Goal: Task Accomplishment & Management: Use online tool/utility

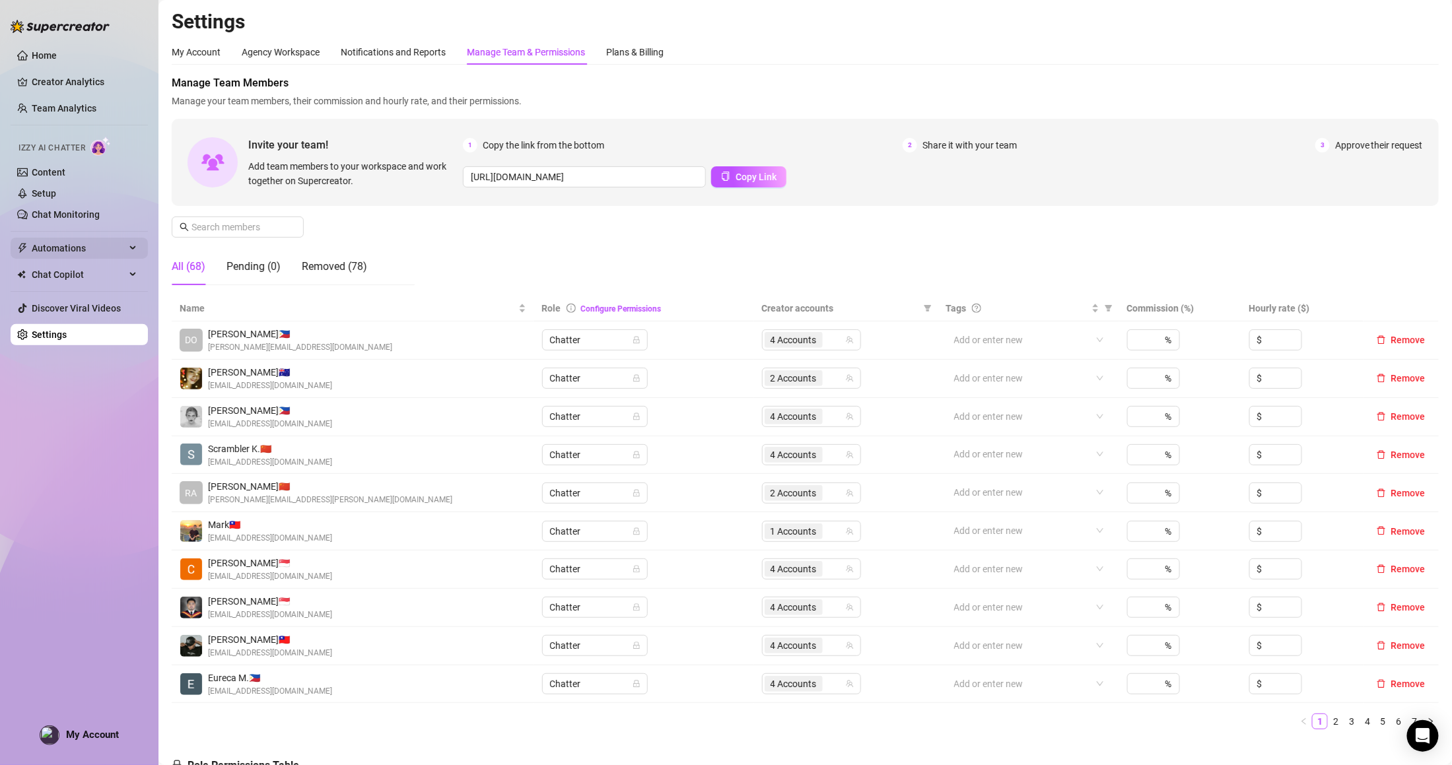
click at [82, 242] on span "Automations" at bounding box center [79, 248] width 94 height 21
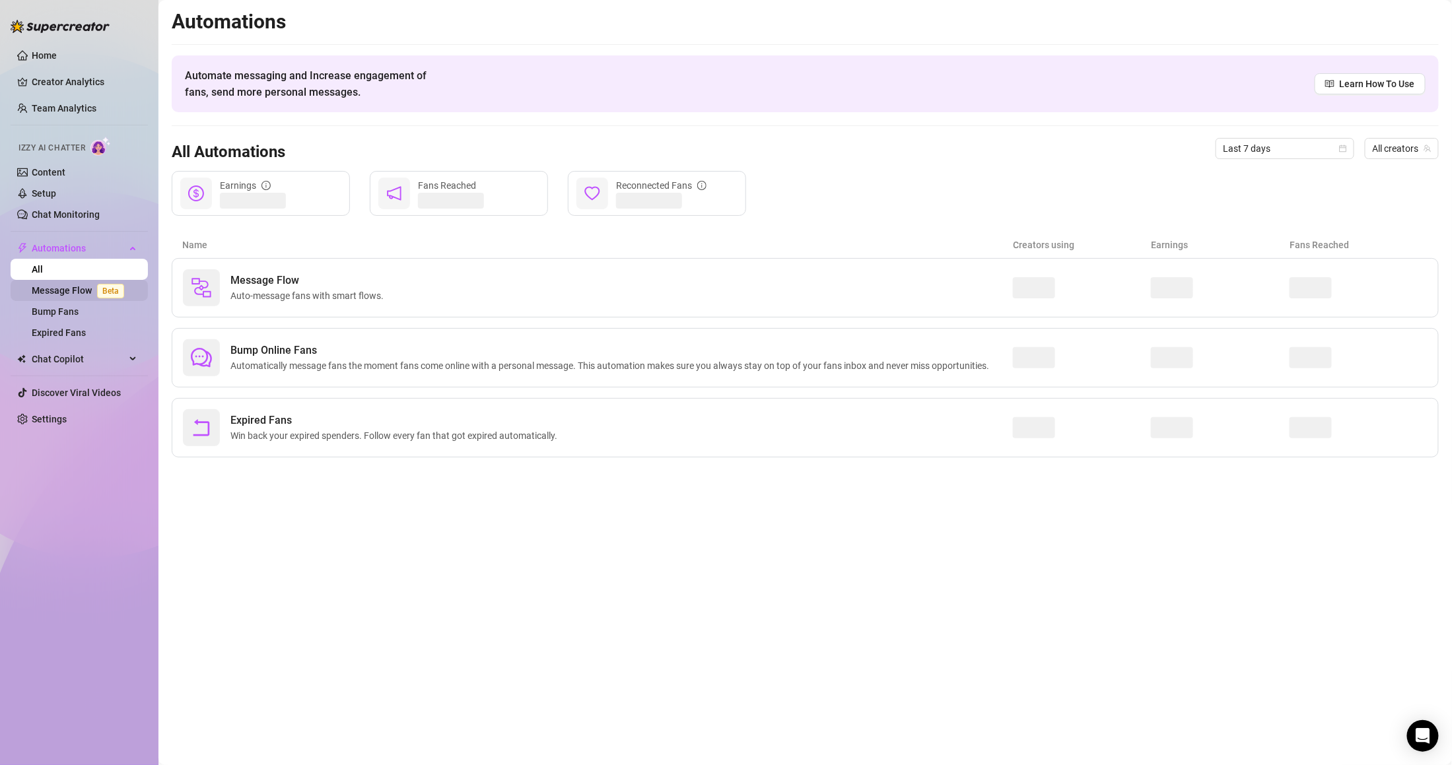
click at [95, 296] on link "Message Flow Beta" at bounding box center [81, 290] width 98 height 11
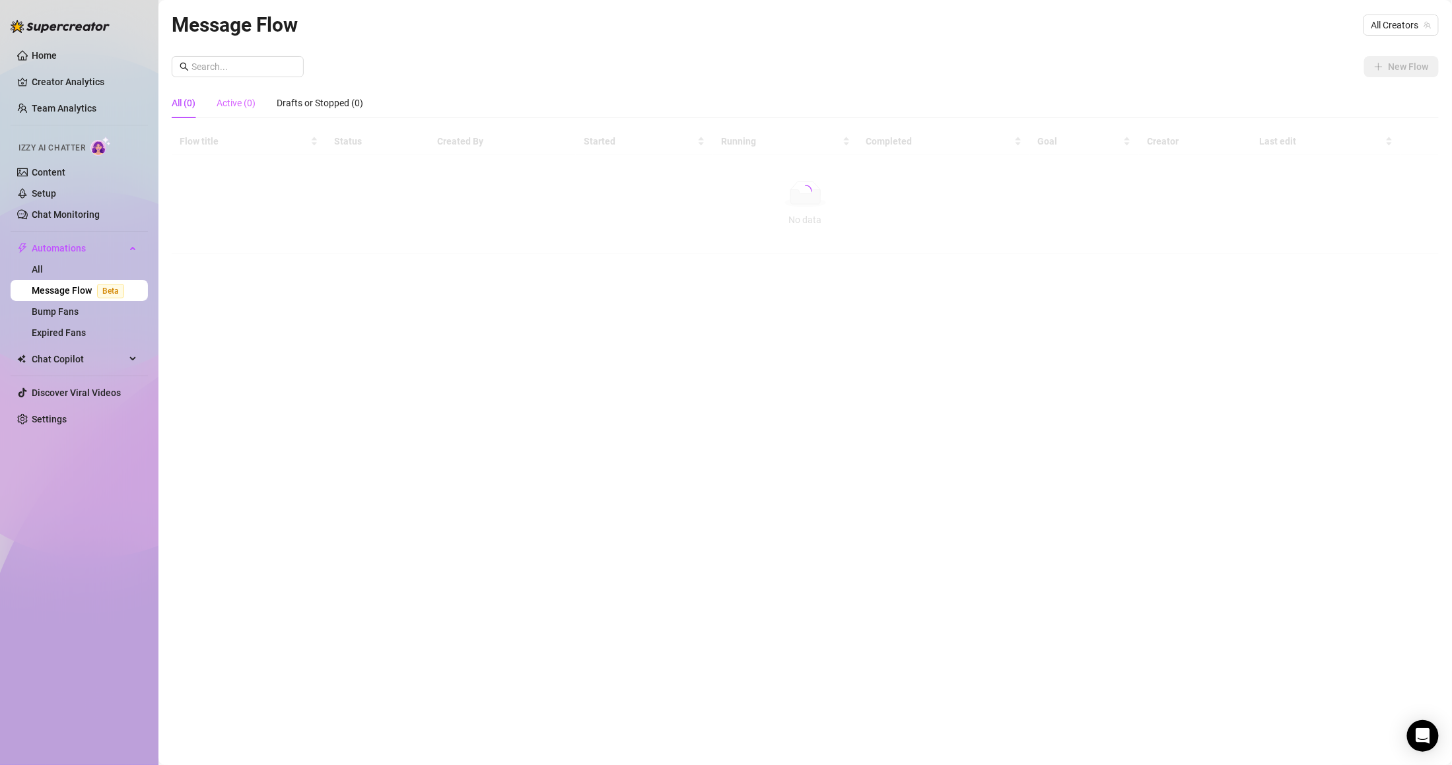
click at [239, 111] on div "Active (0)" at bounding box center [236, 103] width 39 height 30
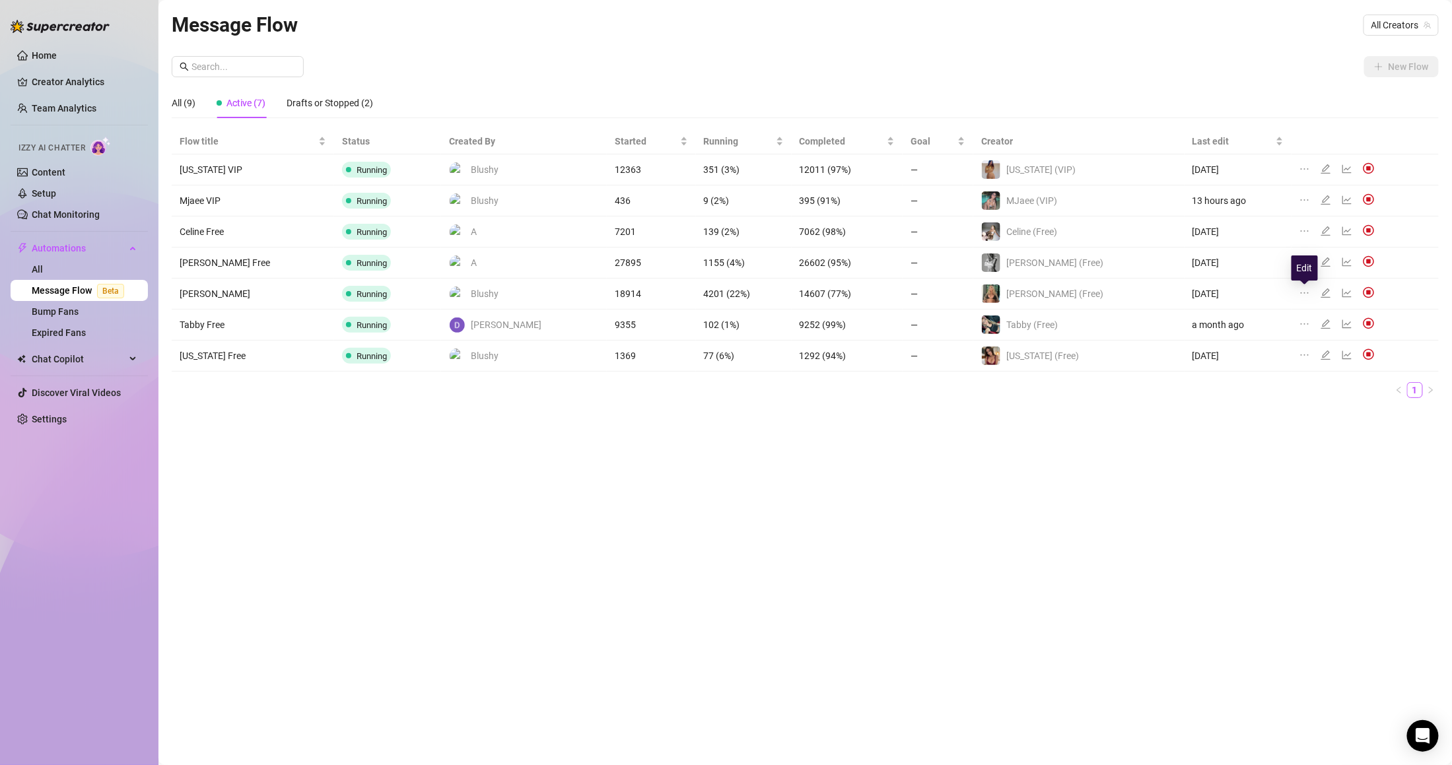
click at [1322, 294] on icon "edit" at bounding box center [1326, 293] width 9 height 9
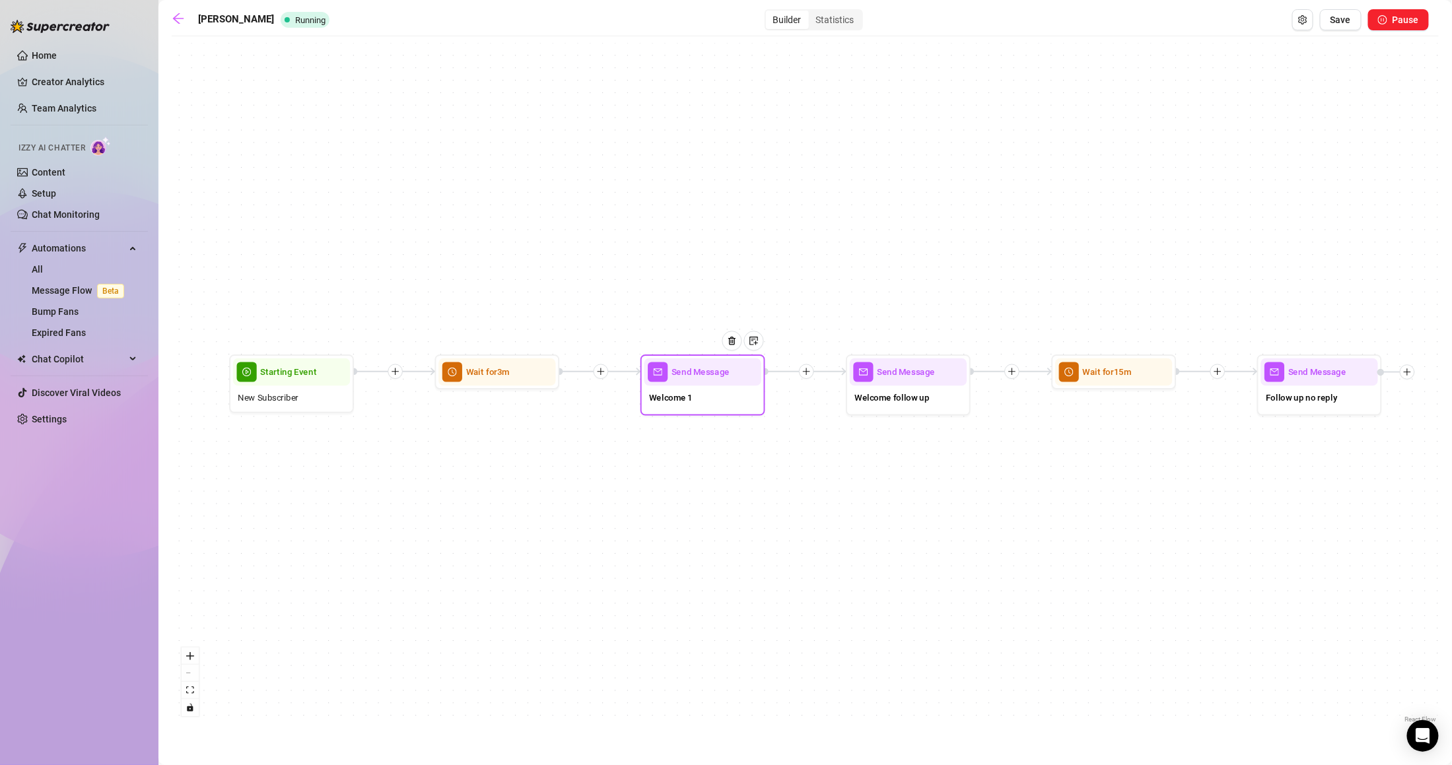
click at [711, 398] on div "Welcome 1" at bounding box center [703, 399] width 117 height 26
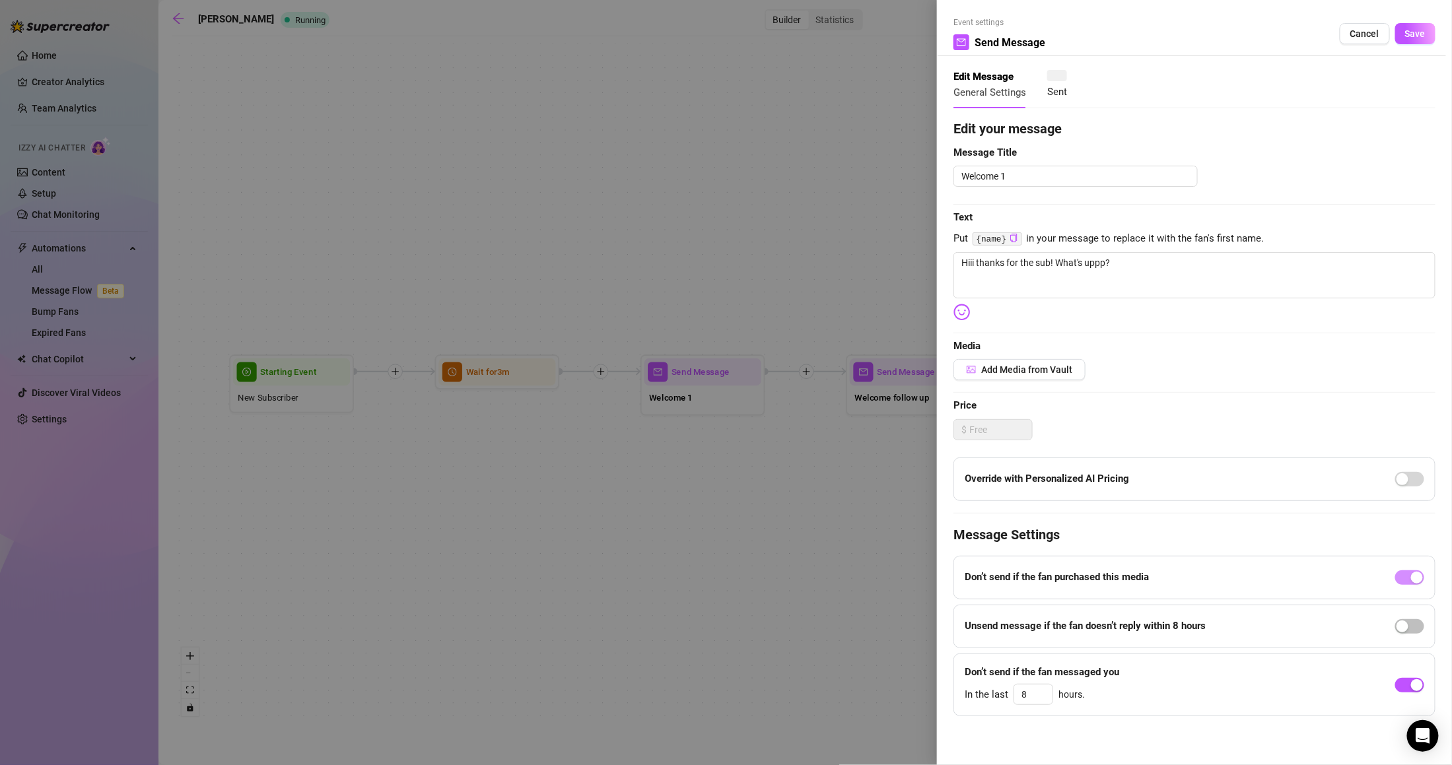
click at [703, 381] on div at bounding box center [726, 382] width 1452 height 765
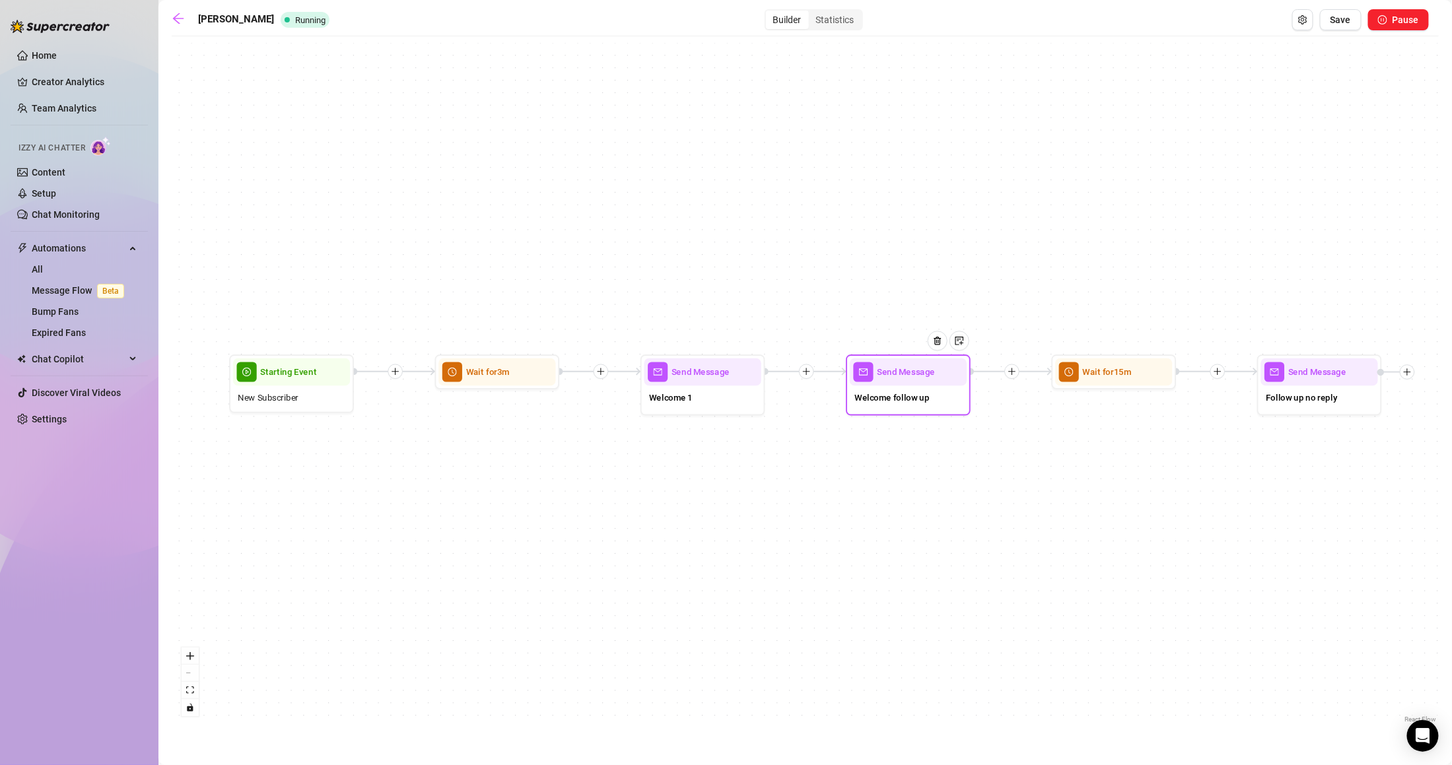
click at [905, 396] on span "Welcome follow up" at bounding box center [892, 398] width 75 height 14
type textarea "How did you find me?"
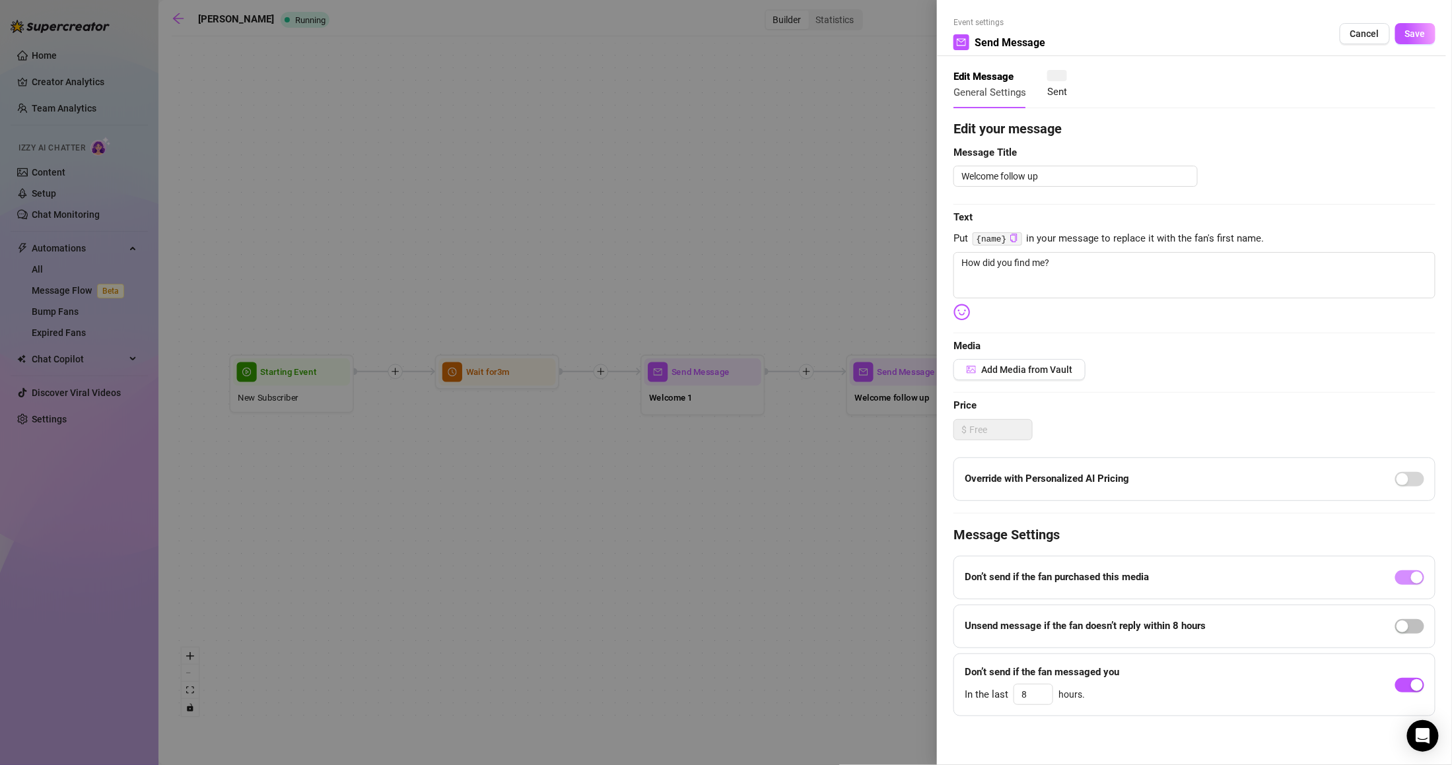
click at [731, 407] on div at bounding box center [726, 382] width 1452 height 765
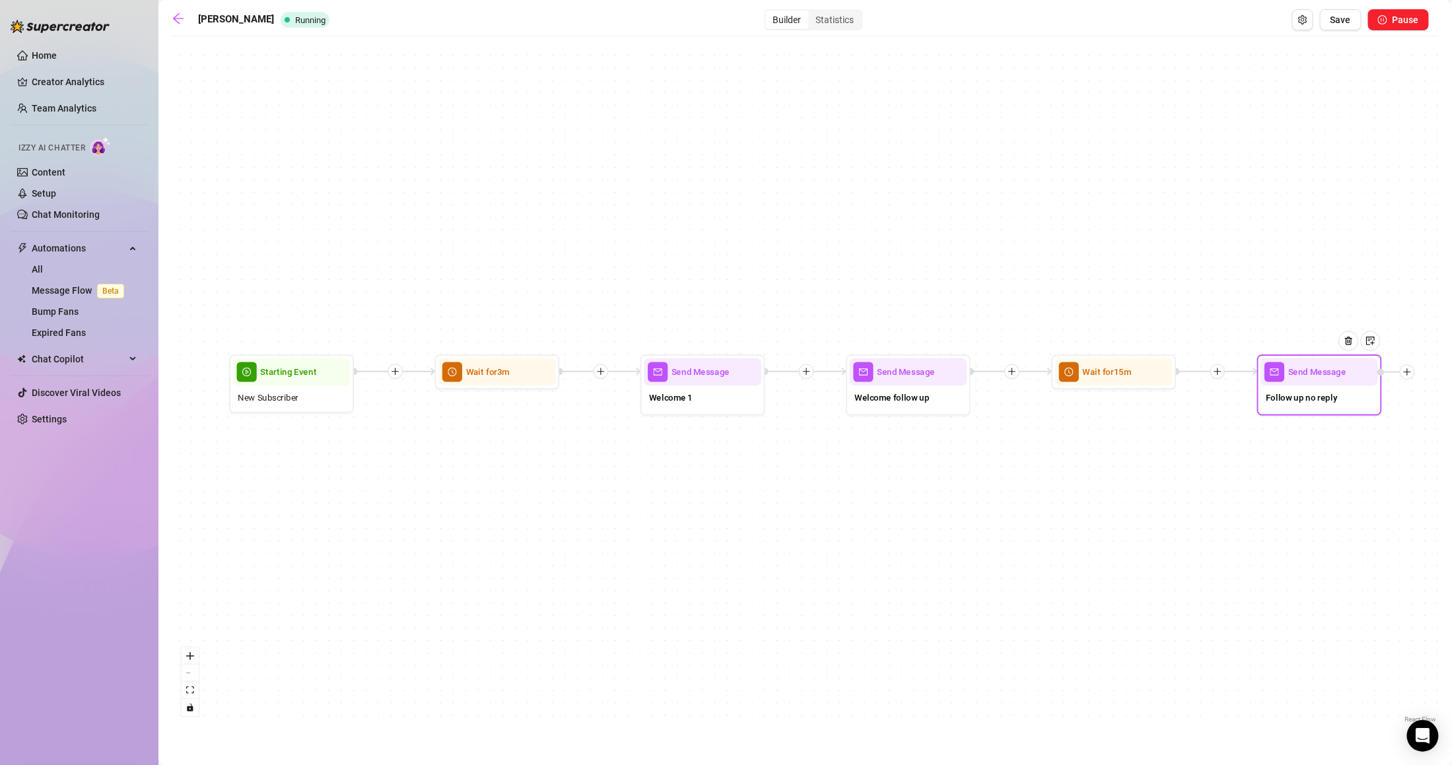
click at [1302, 405] on div "Follow up no reply" at bounding box center [1319, 399] width 117 height 26
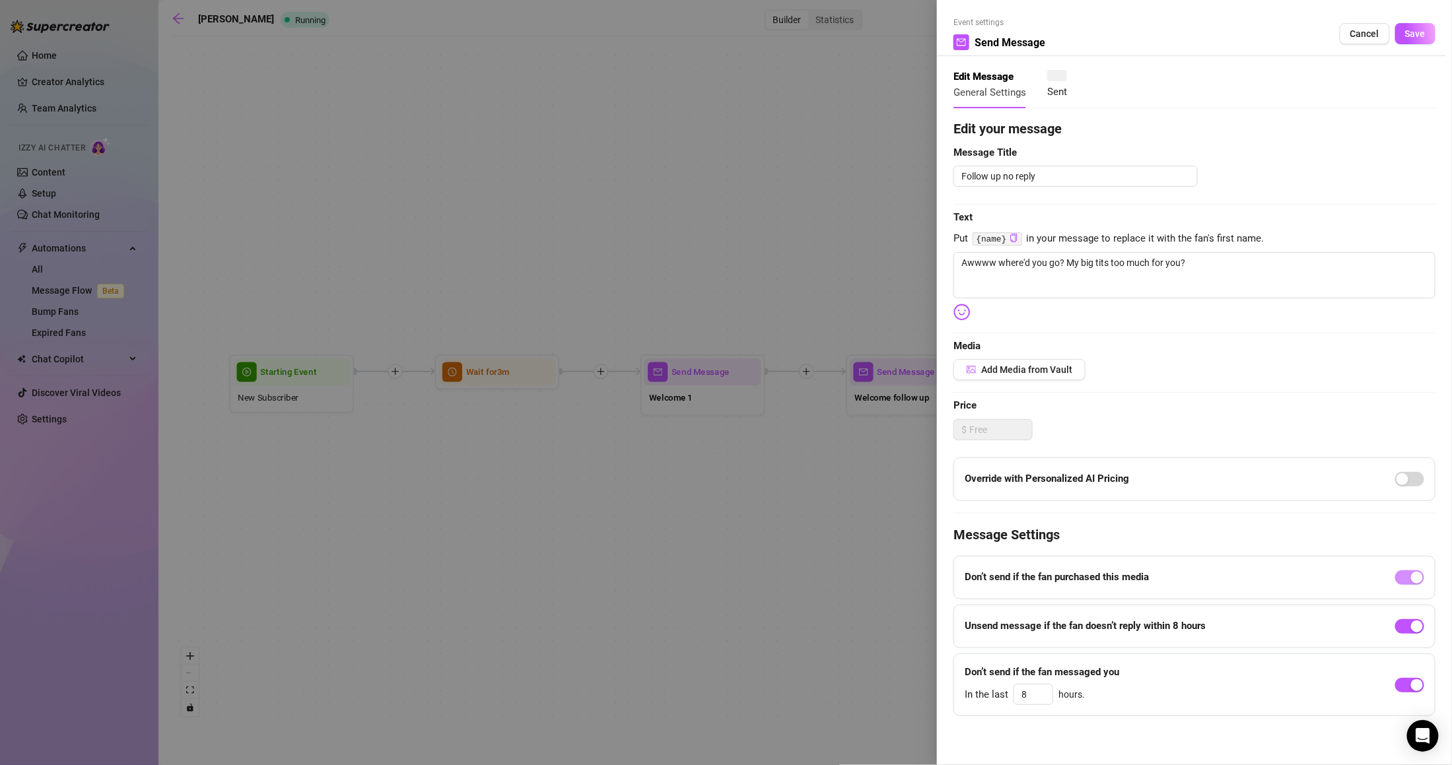
type textarea "Awwww where'd you go? My big tits too much for you?"
click at [798, 510] on div at bounding box center [726, 382] width 1452 height 765
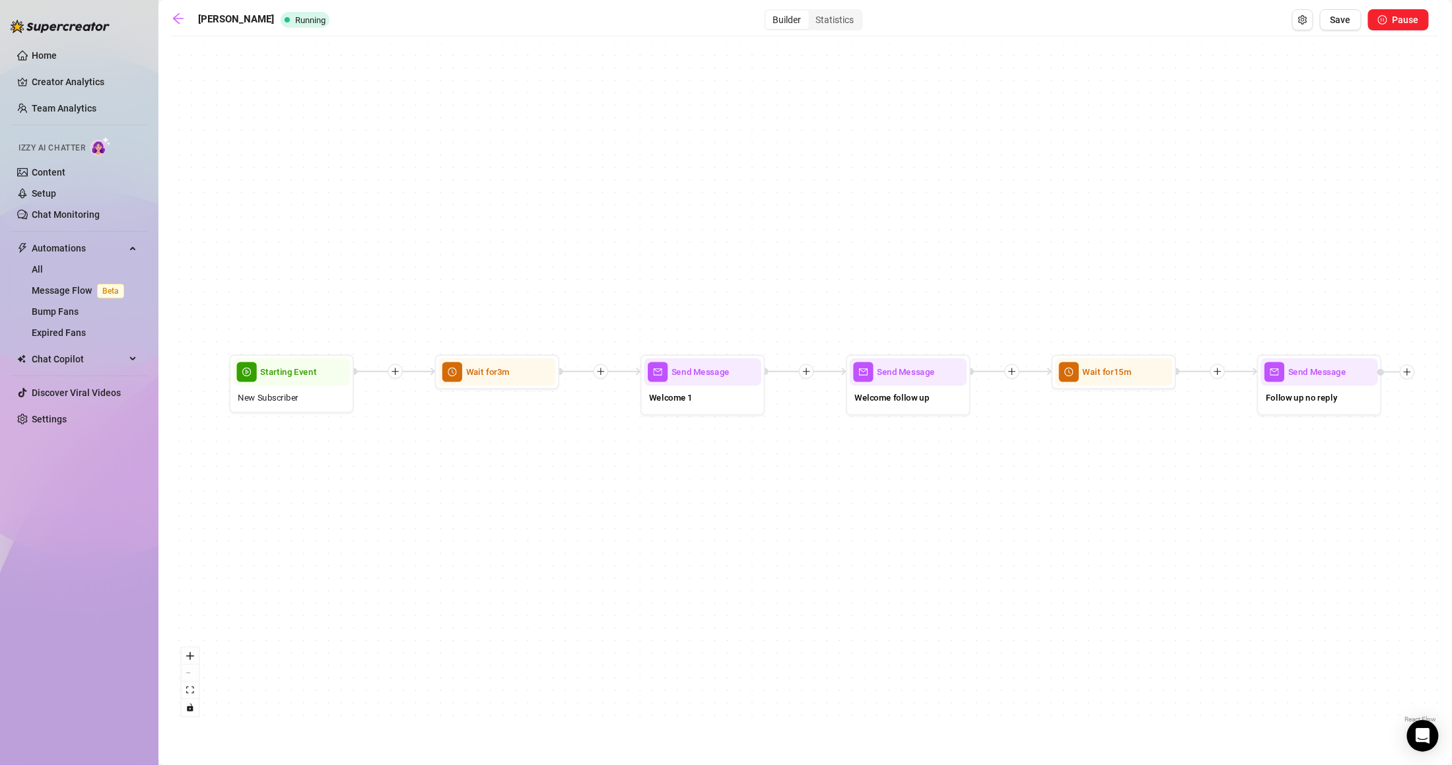
click at [175, 9] on div "[PERSON_NAME] Free Running Builder Statistics Save Pause" at bounding box center [800, 19] width 1257 height 21
click at [182, 18] on icon "arrow-left" at bounding box center [178, 18] width 11 height 11
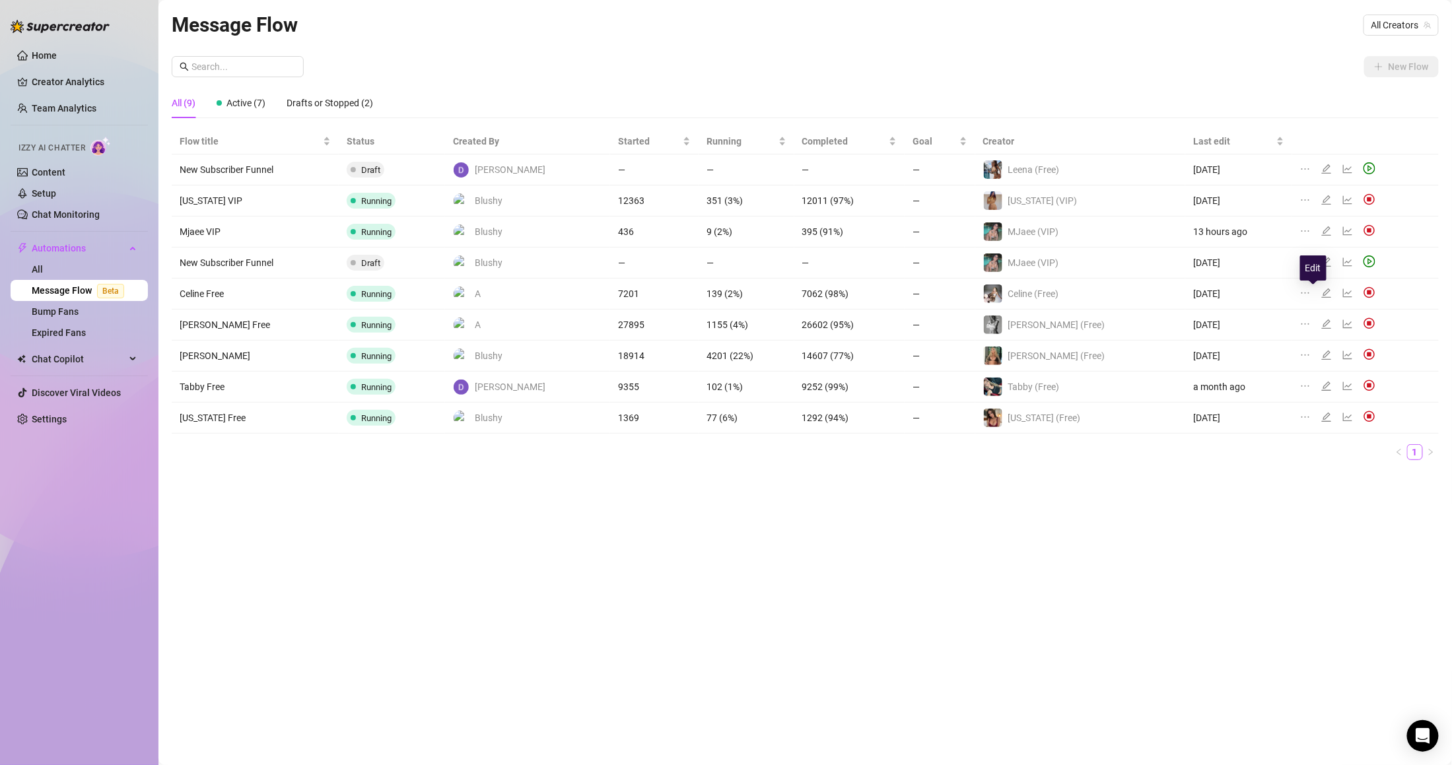
click at [1322, 292] on icon "edit" at bounding box center [1326, 293] width 9 height 9
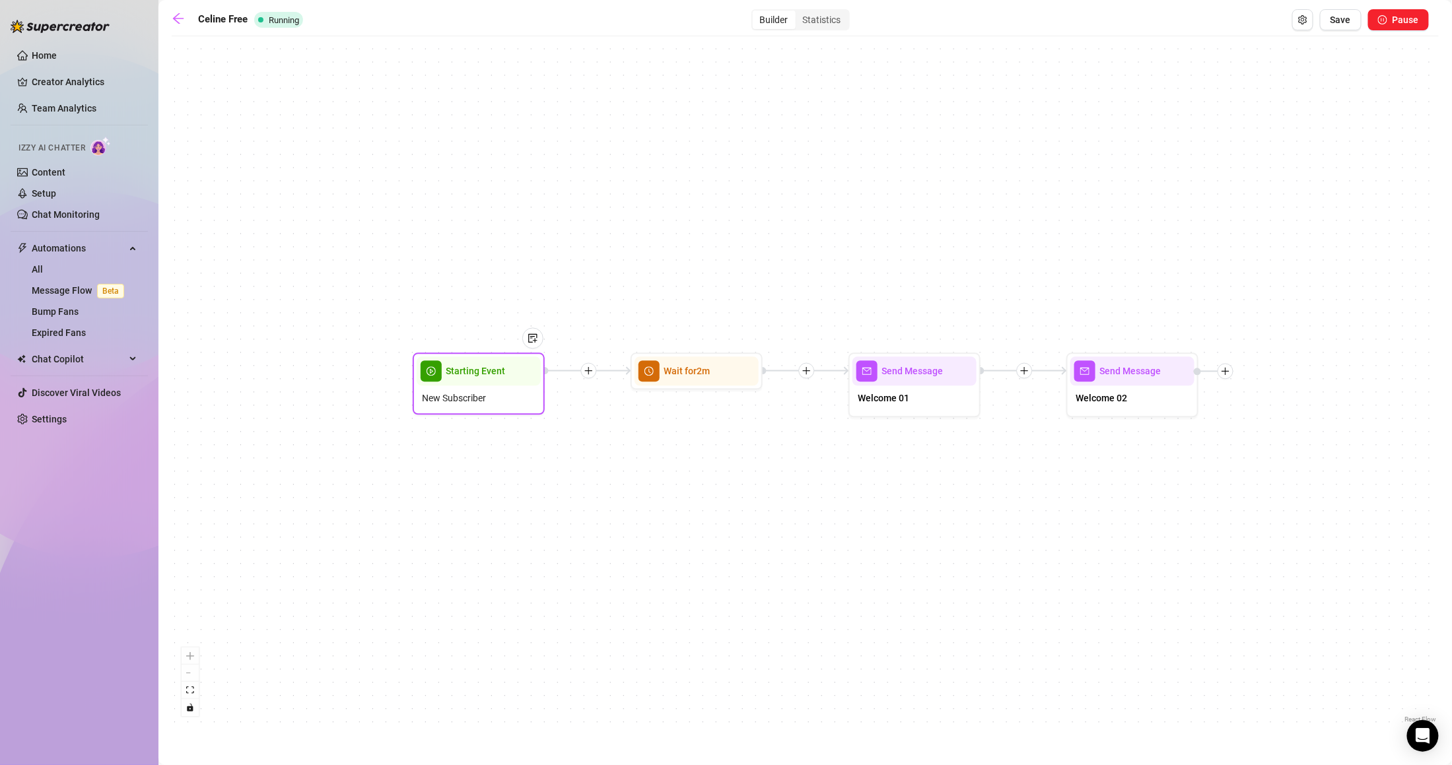
click at [502, 408] on div "New Subscriber" at bounding box center [479, 398] width 124 height 25
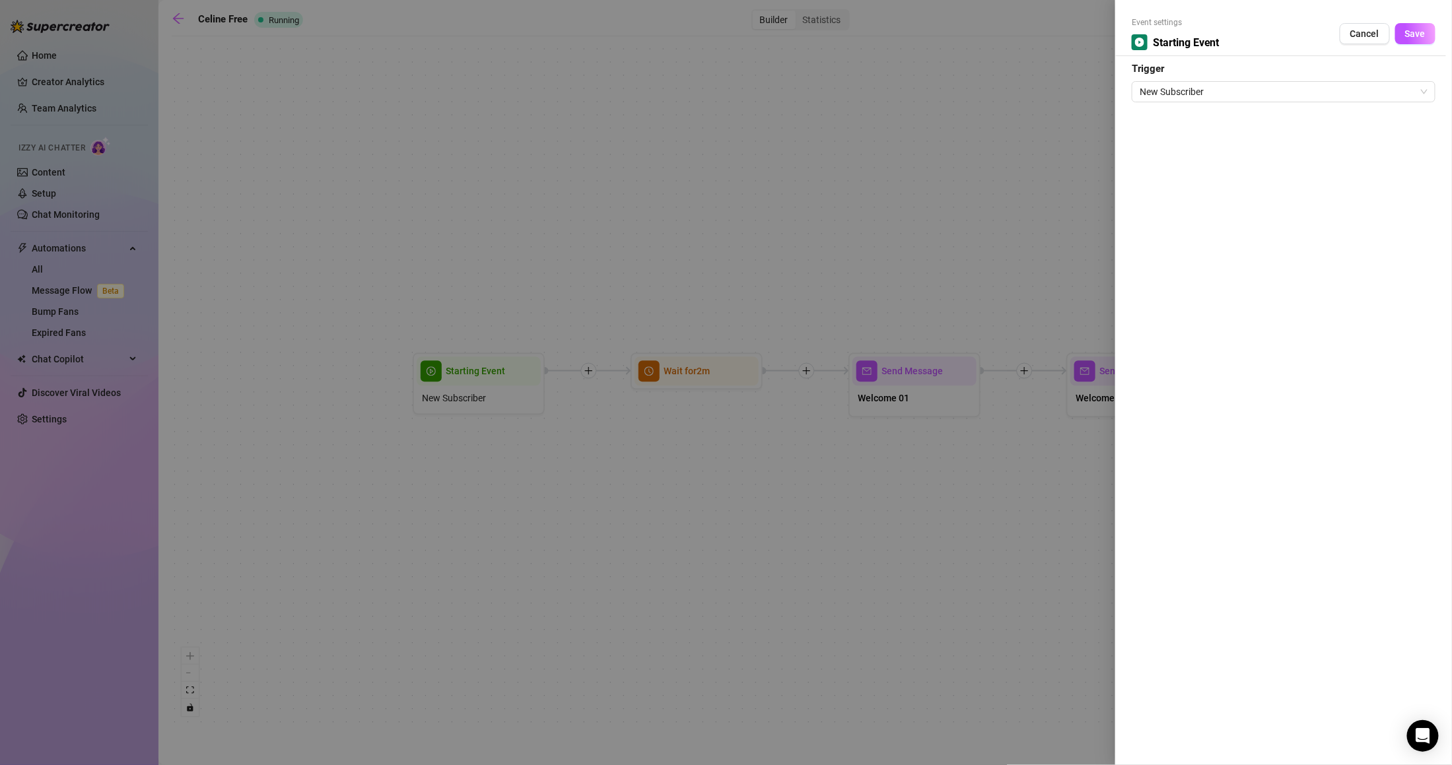
click at [823, 433] on div at bounding box center [726, 382] width 1452 height 765
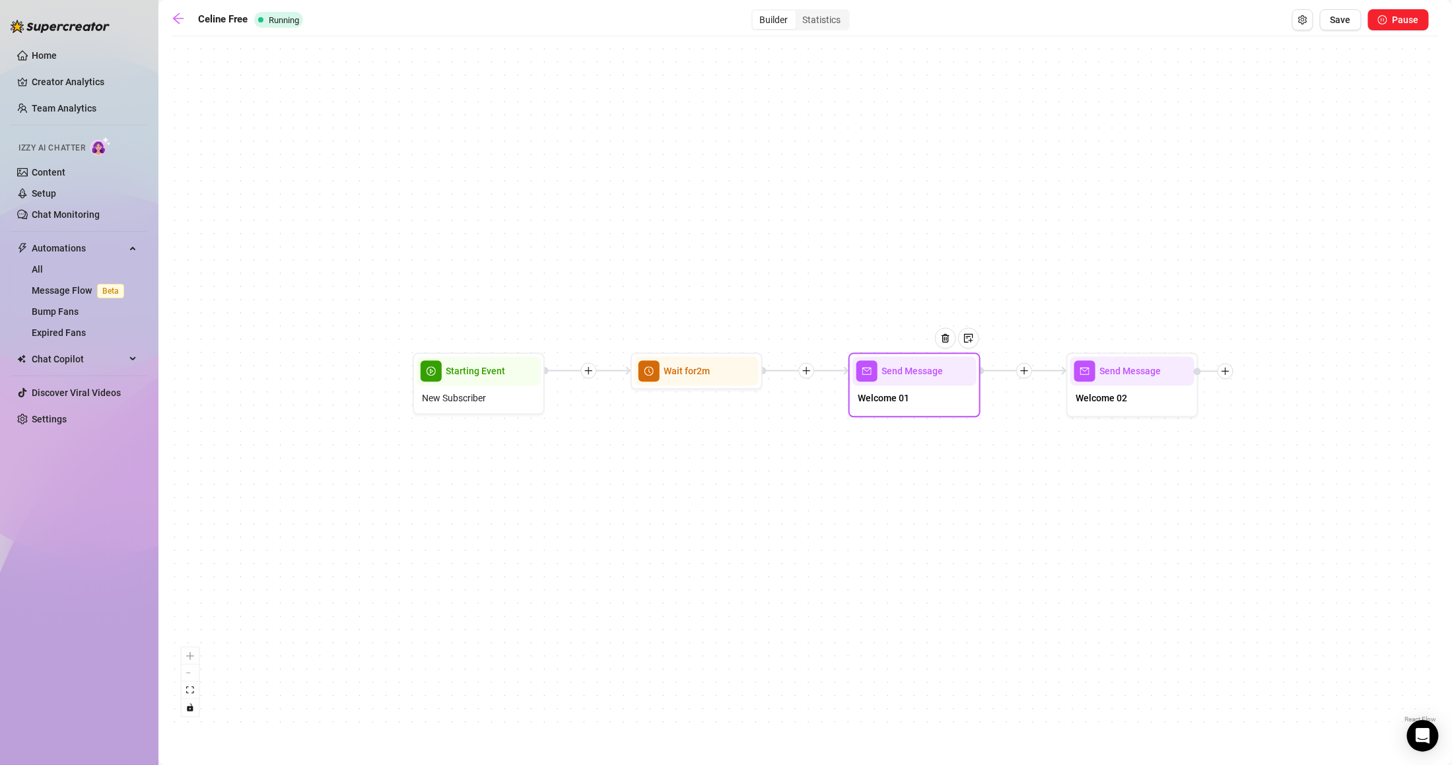
click at [921, 381] on div "Send Message" at bounding box center [915, 371] width 124 height 29
type textarea "There you are! 😘"
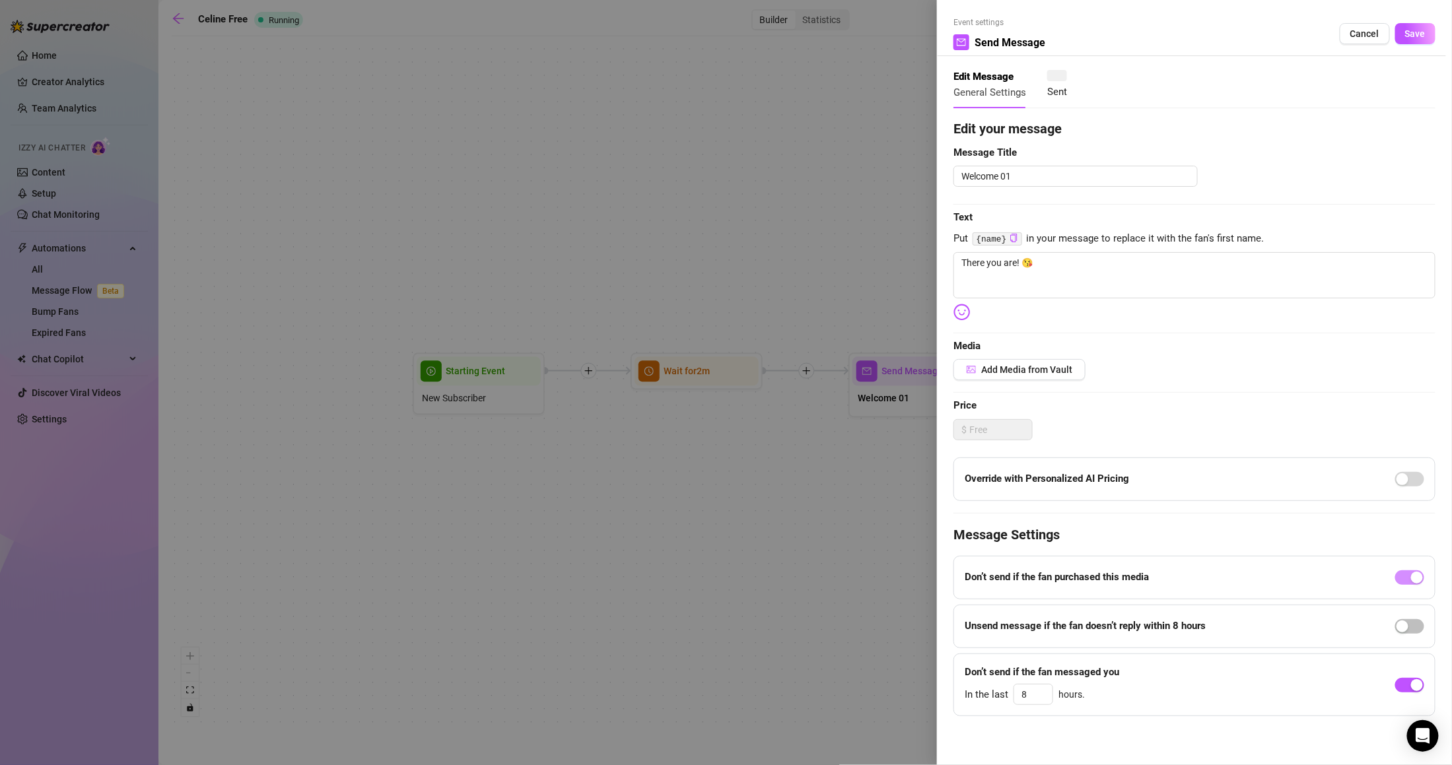
click at [894, 409] on div at bounding box center [726, 382] width 1452 height 765
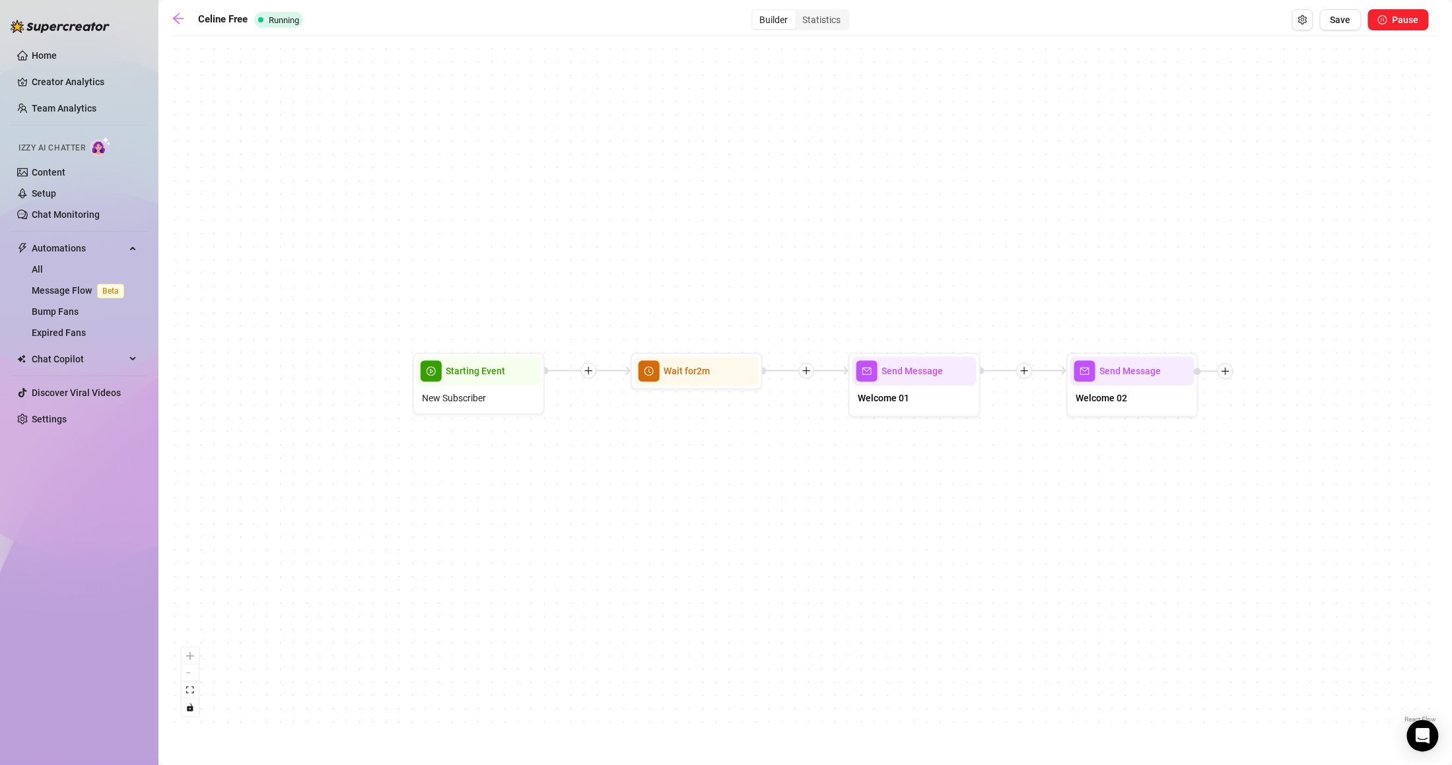
click at [1143, 428] on div "Send Message Welcome 02 Send Message Welcome 01 Wait for 2m Starting Event New …" at bounding box center [805, 385] width 1267 height 684
click at [1137, 413] on div "Send Message Welcome 02" at bounding box center [1133, 385] width 132 height 65
click at [1136, 402] on div "Welcome 02" at bounding box center [1133, 400] width 124 height 28
click at [1106, 378] on span "Send Message" at bounding box center [1130, 372] width 61 height 15
type textarea "So what are you hoping to see now that you’re here? 😈"
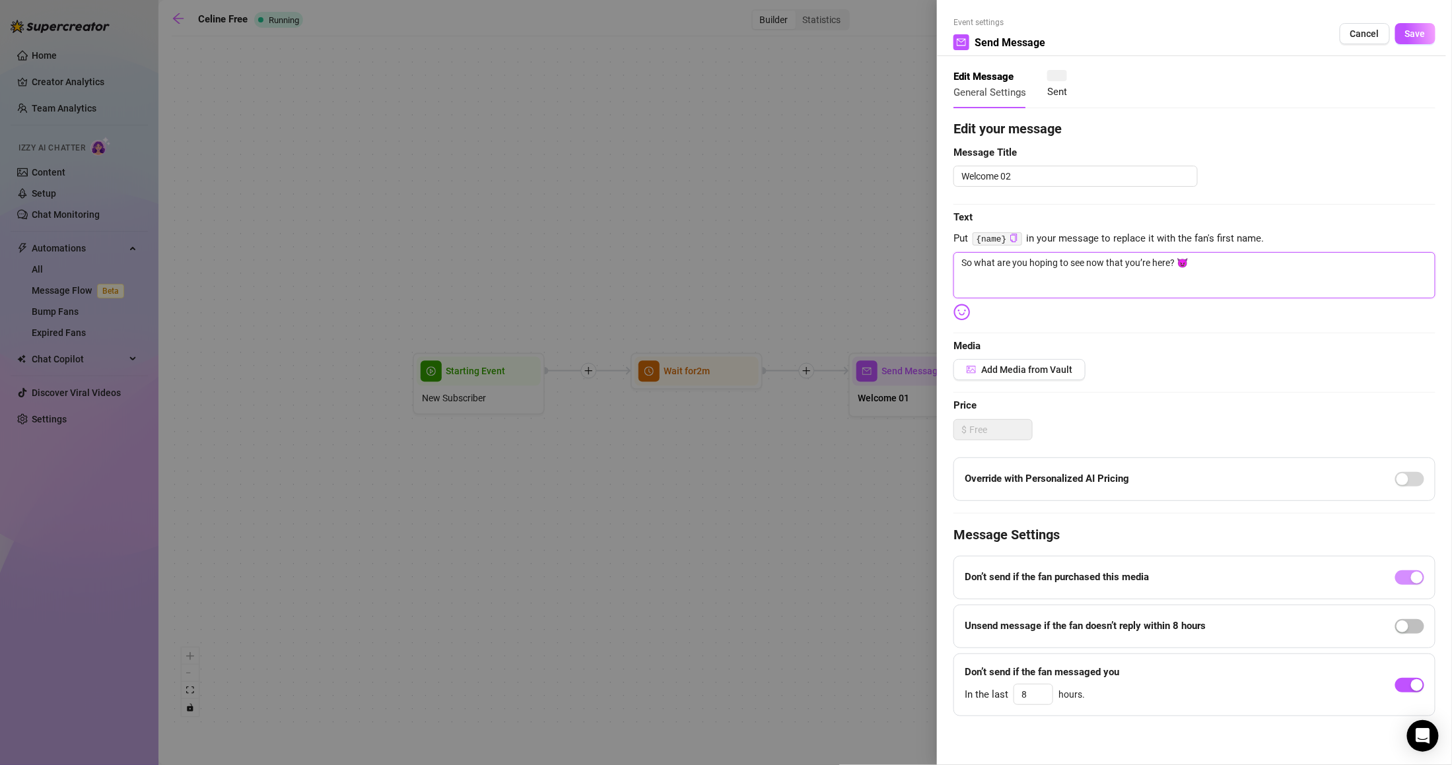
click at [1063, 279] on textarea "So what are you hoping to see now that you’re here? 😈" at bounding box center [1195, 275] width 482 height 46
click at [878, 442] on div at bounding box center [726, 382] width 1452 height 765
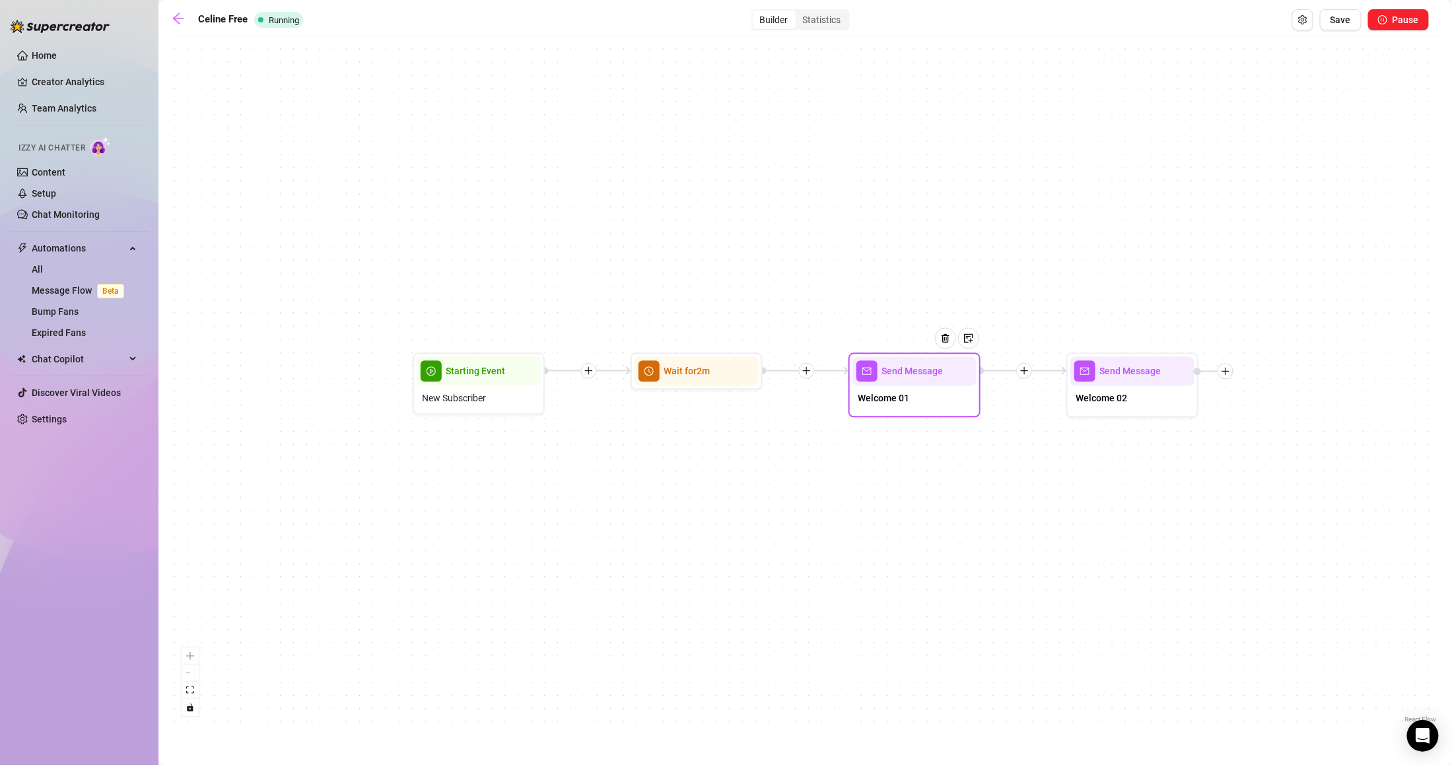
click at [952, 414] on div "Send Message Welcome 01" at bounding box center [915, 385] width 132 height 65
type textarea "There you are! 😘"
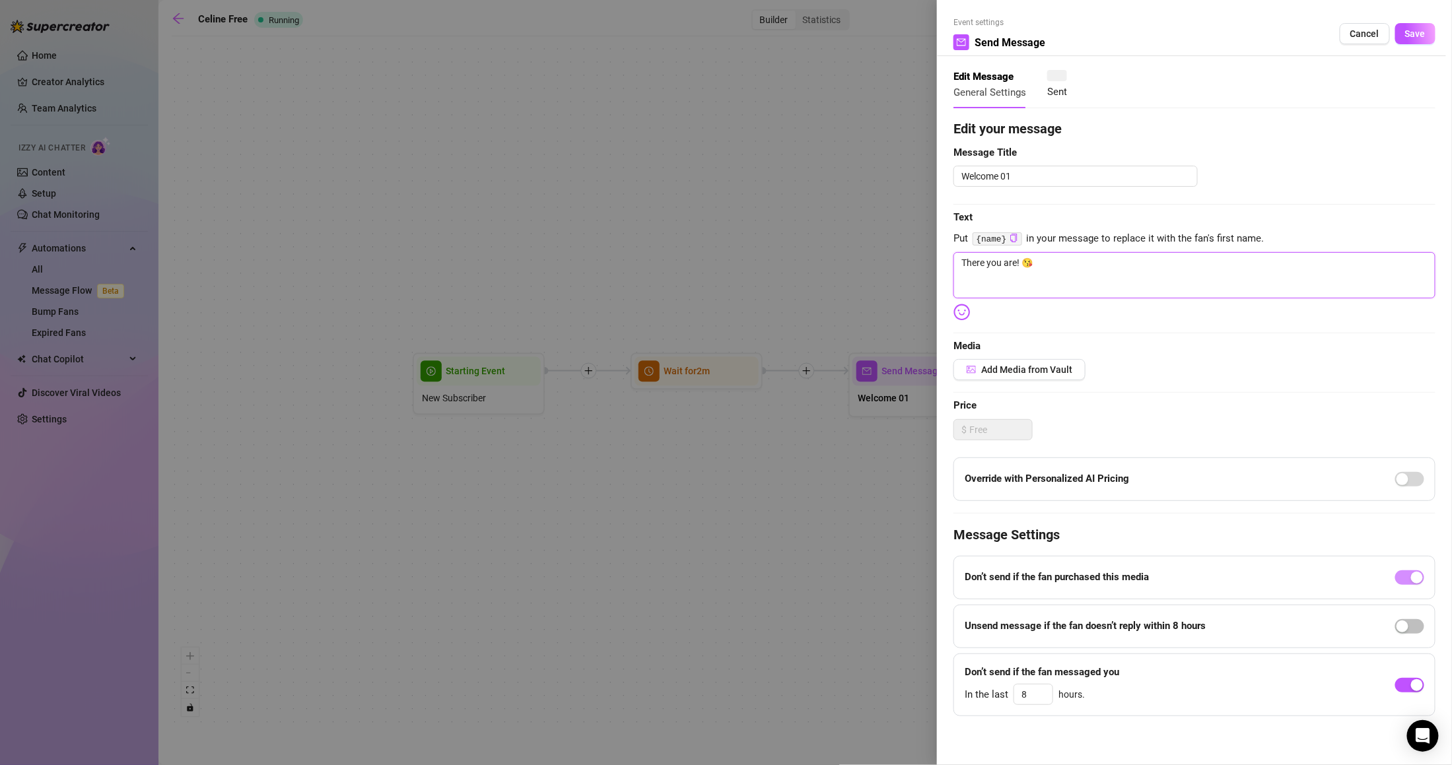
click at [1118, 295] on textarea "There you are! 😘" at bounding box center [1195, 275] width 482 height 46
click at [832, 510] on div at bounding box center [726, 382] width 1452 height 765
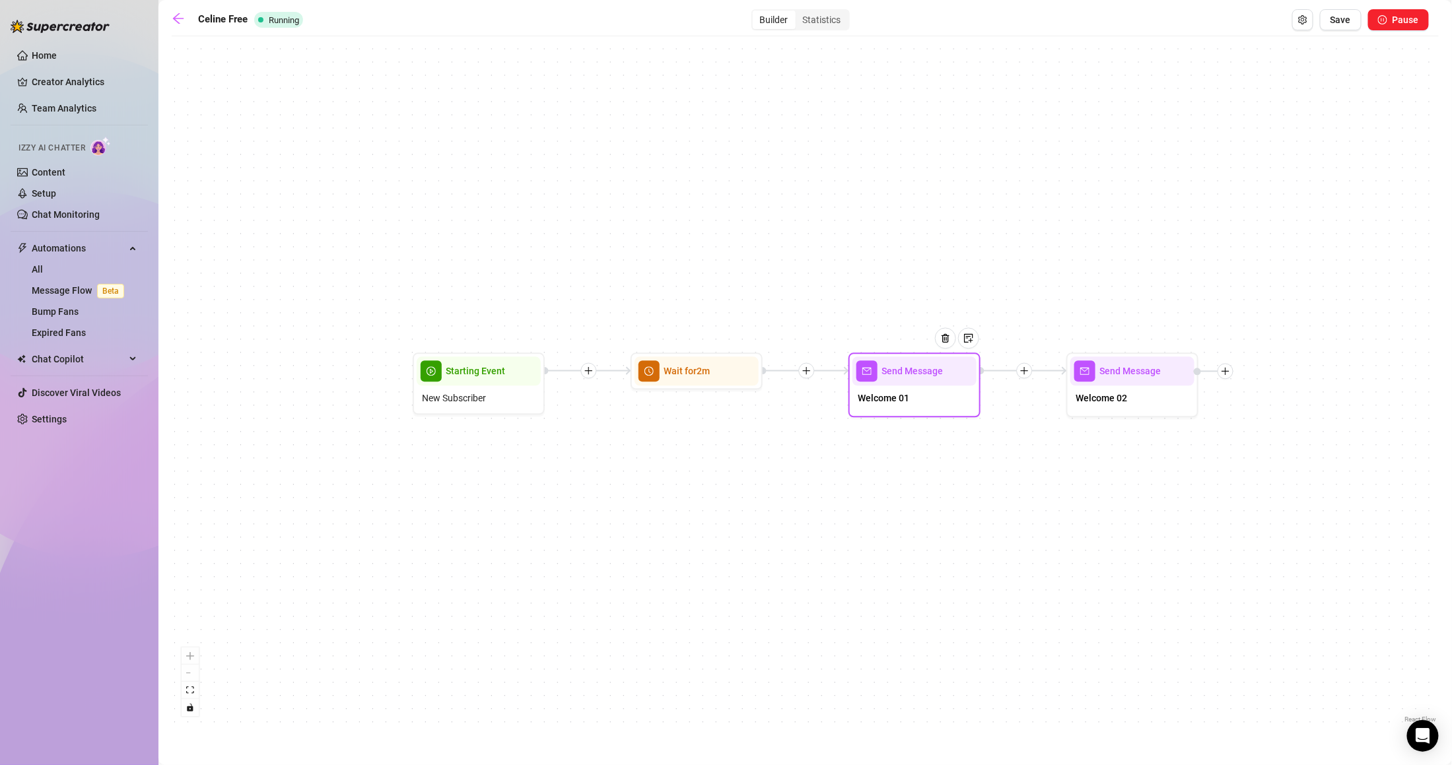
click at [945, 408] on div "Welcome 01" at bounding box center [915, 400] width 124 height 28
type textarea "There you are! 😘"
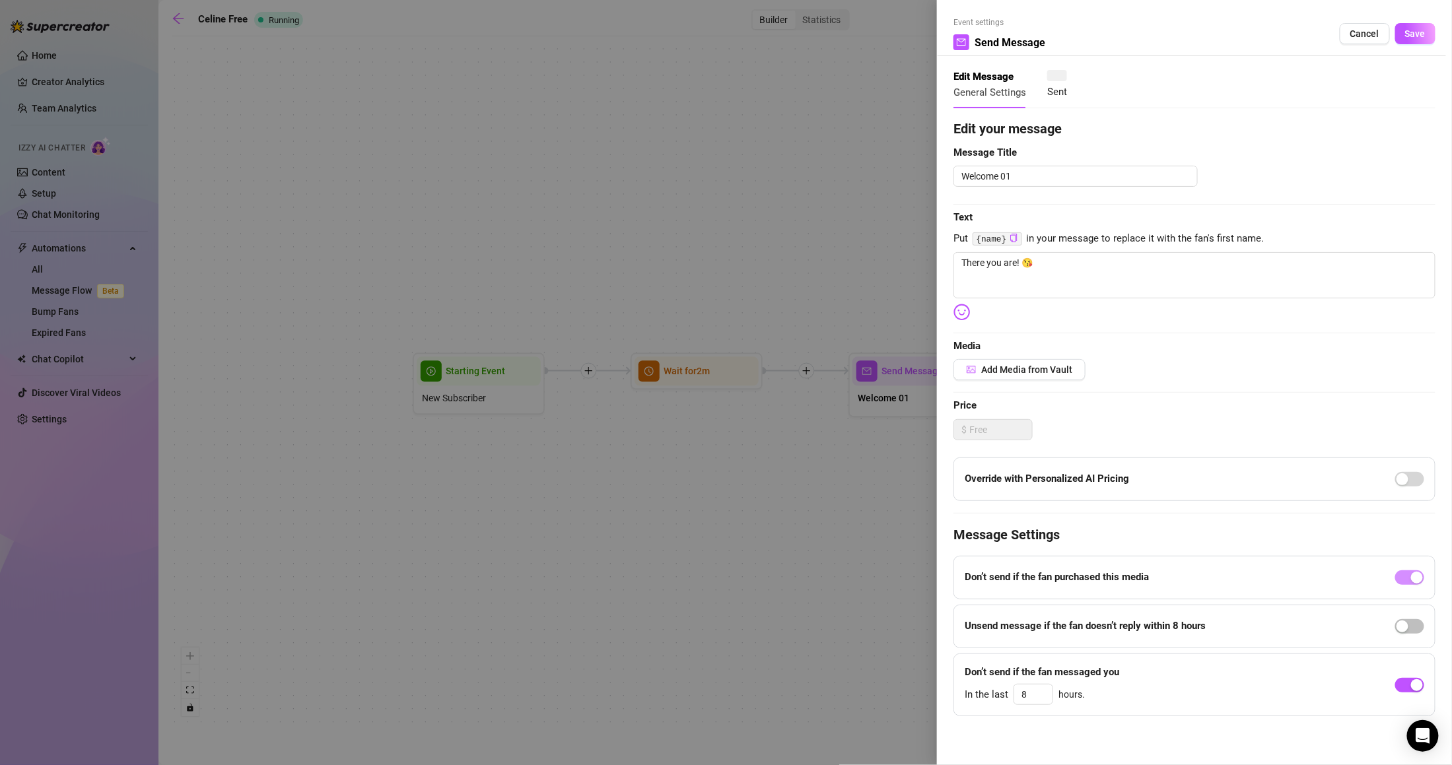
click at [488, 563] on div at bounding box center [726, 382] width 1452 height 765
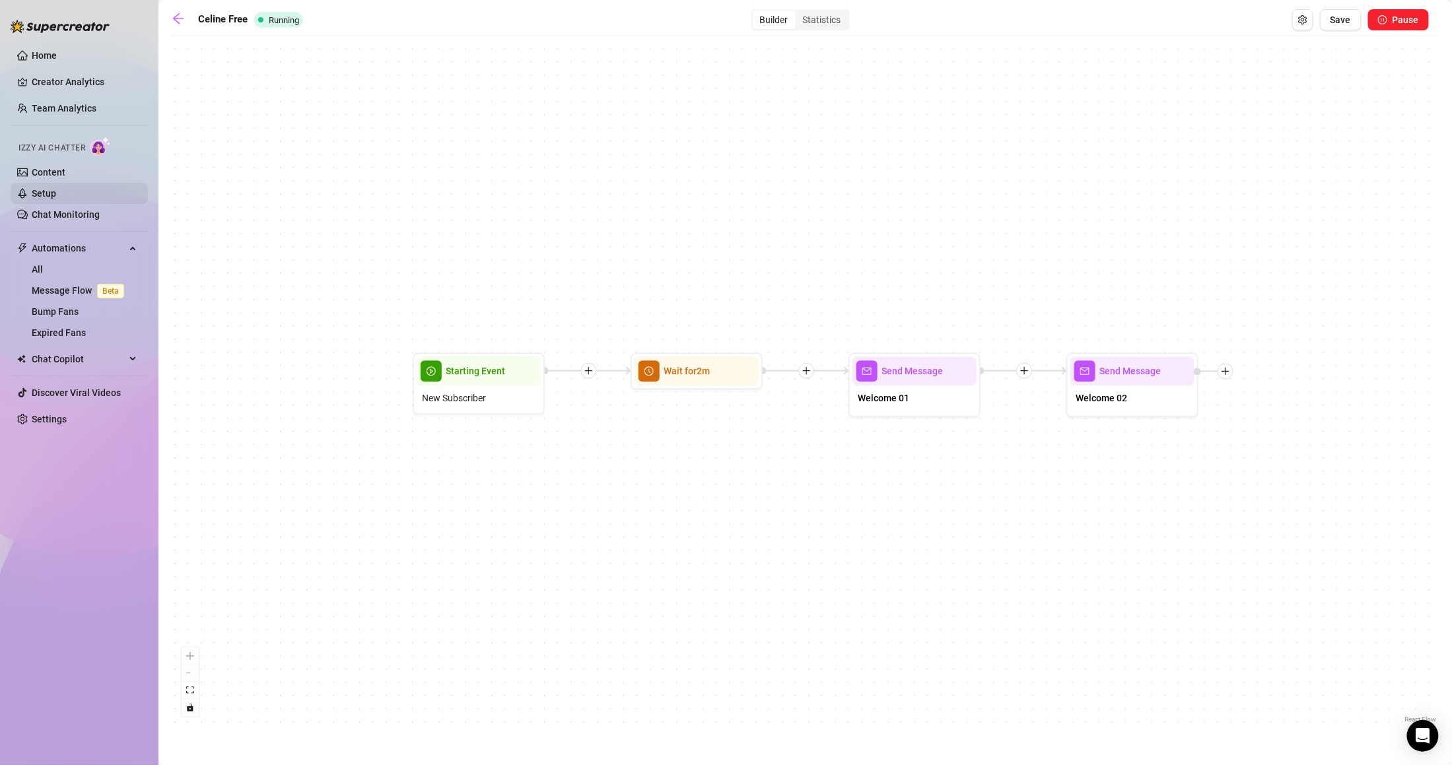
click at [56, 191] on link "Setup" at bounding box center [44, 193] width 24 height 11
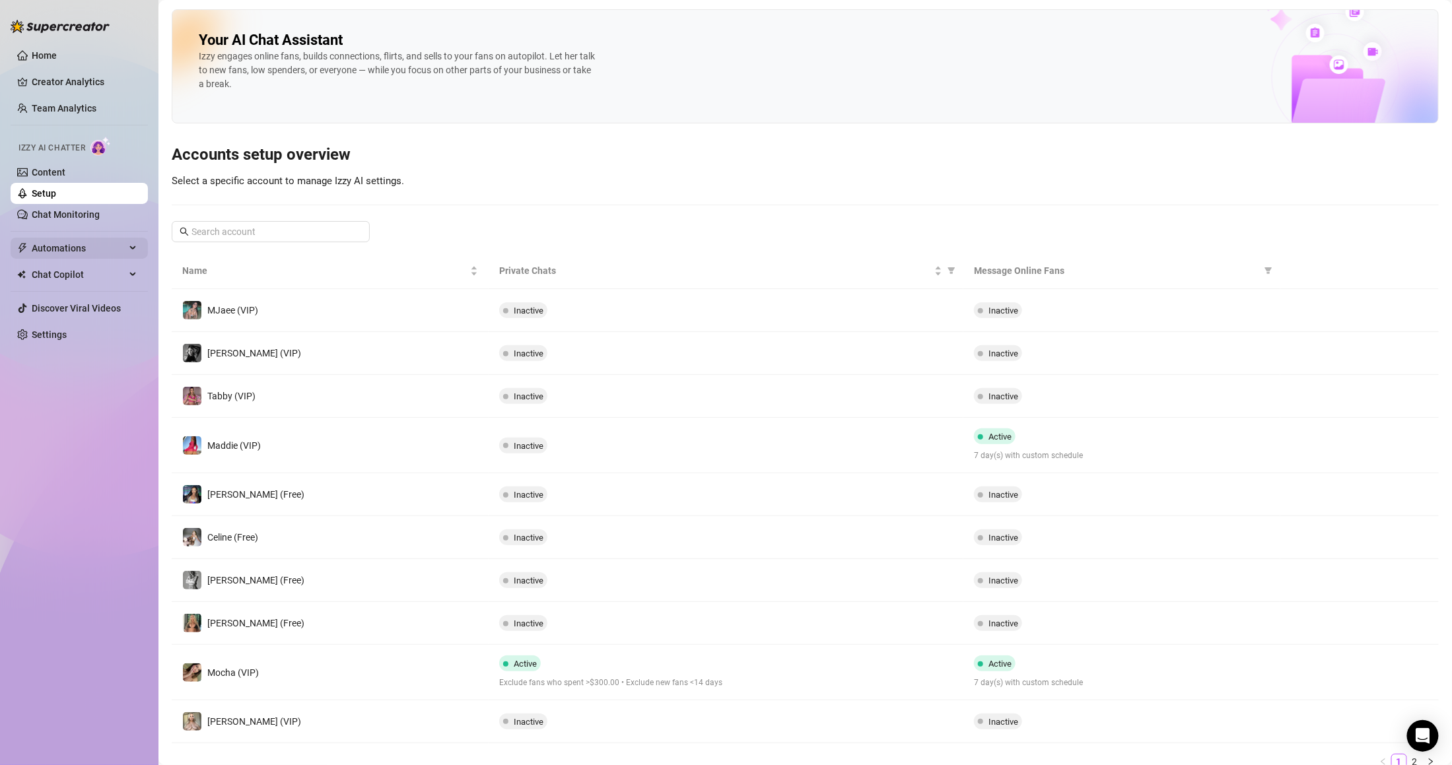
click at [67, 244] on span "Automations" at bounding box center [79, 248] width 94 height 21
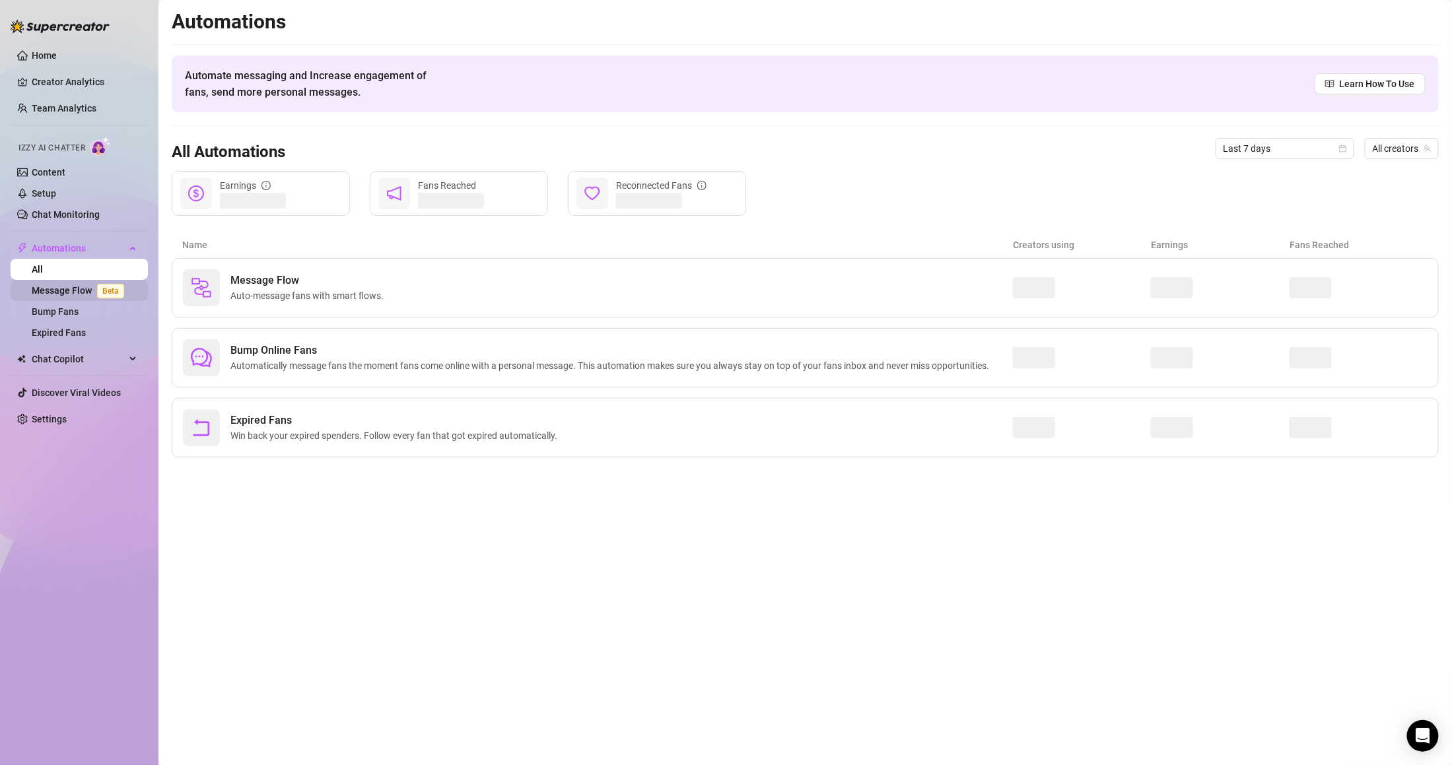
click at [97, 287] on span "Beta" at bounding box center [110, 291] width 27 height 15
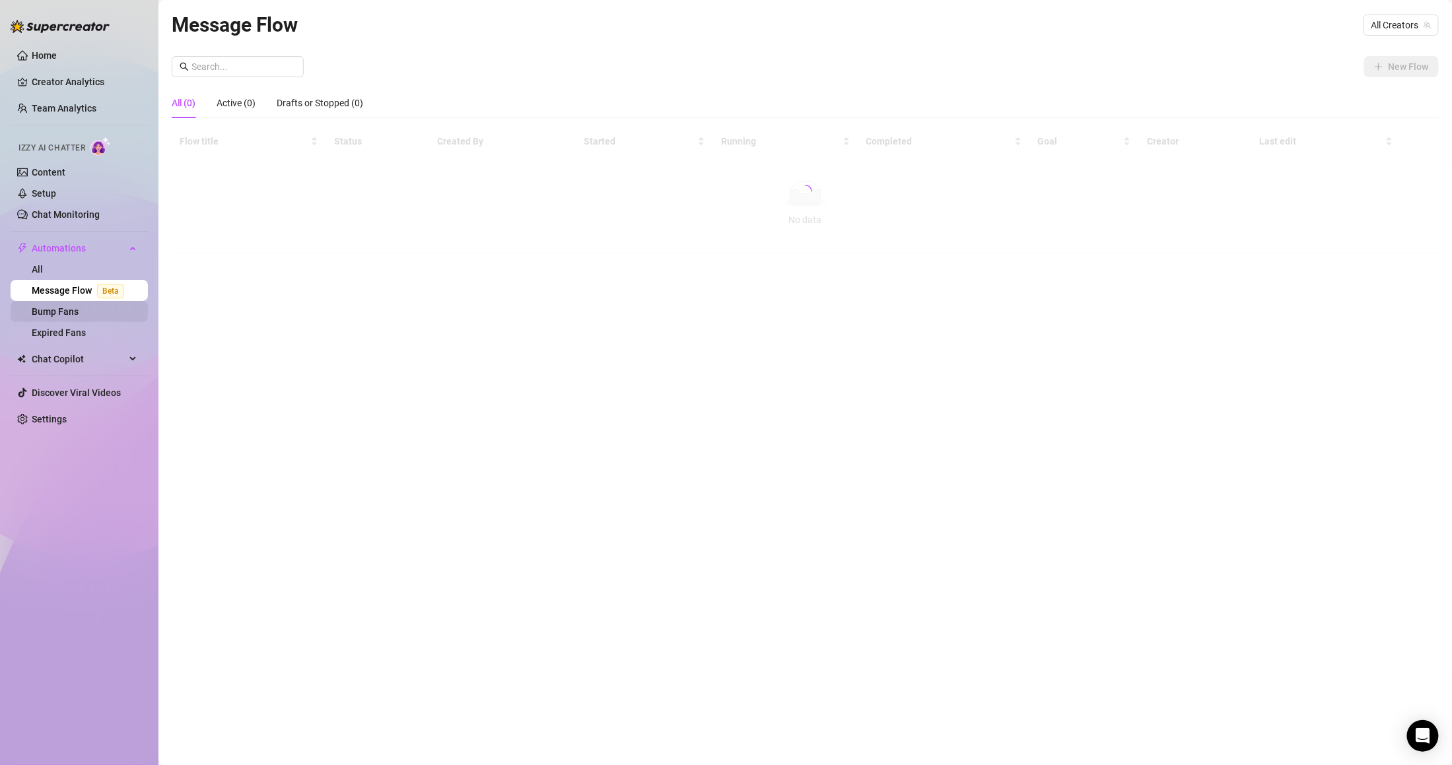
click at [79, 314] on link "Bump Fans" at bounding box center [55, 311] width 47 height 11
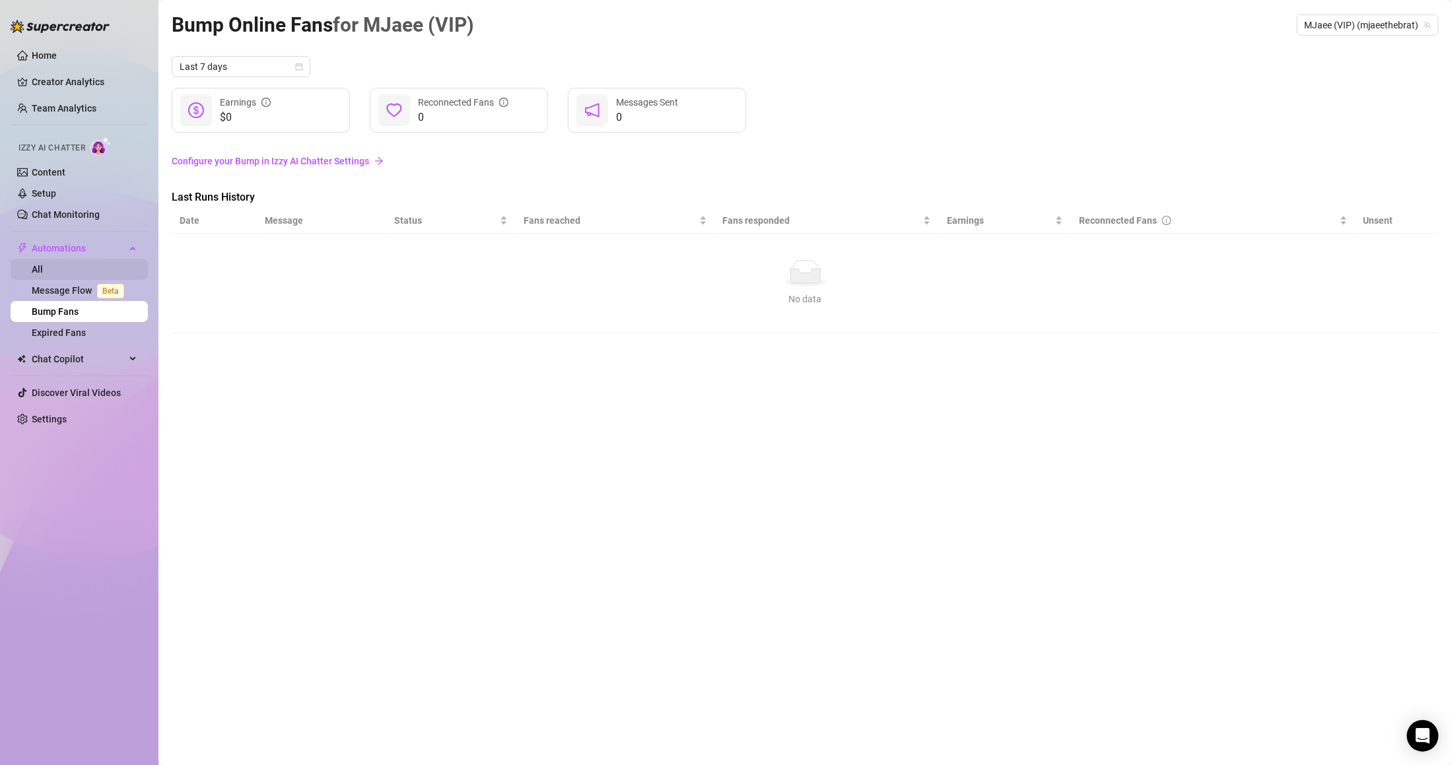
click at [43, 269] on link "All" at bounding box center [37, 269] width 11 height 11
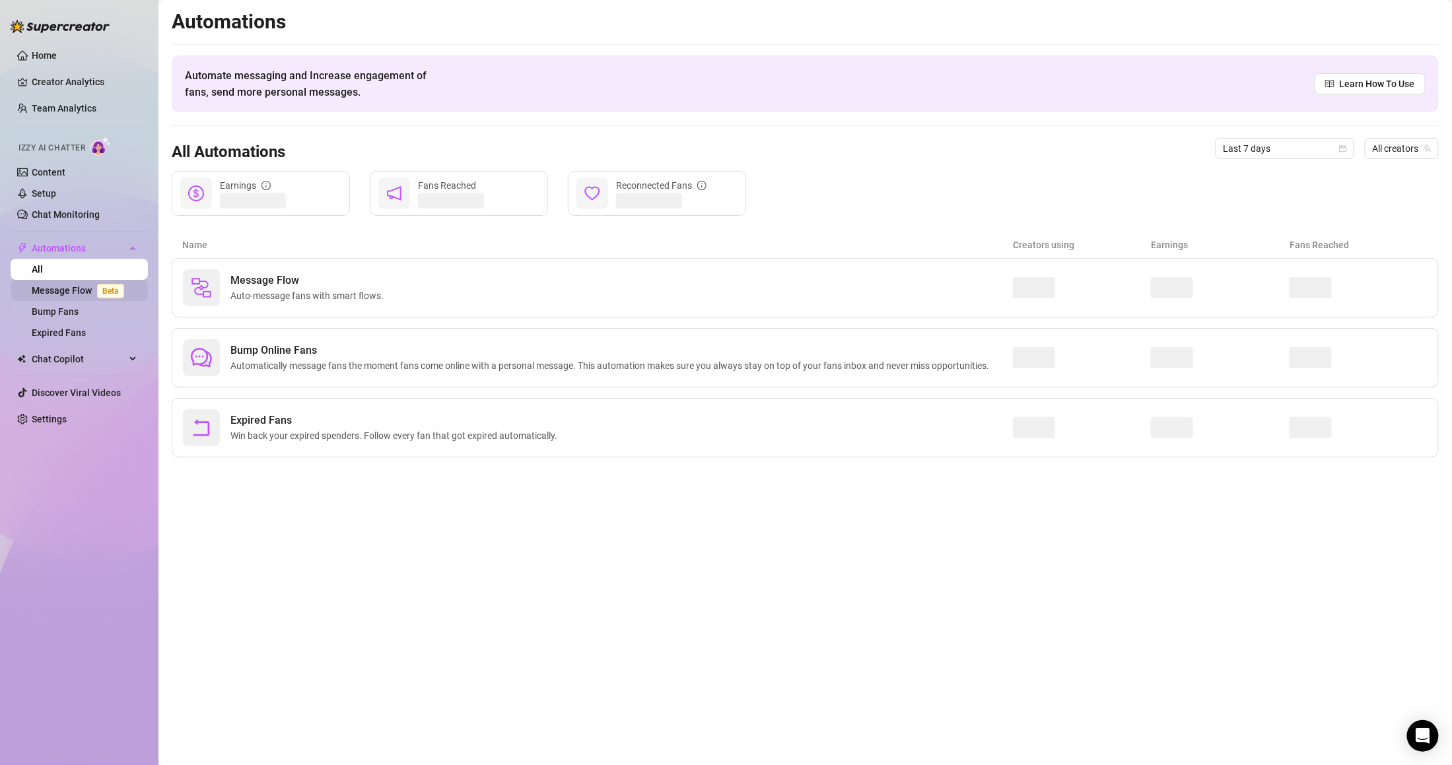
click at [106, 286] on span "Beta" at bounding box center [110, 291] width 27 height 15
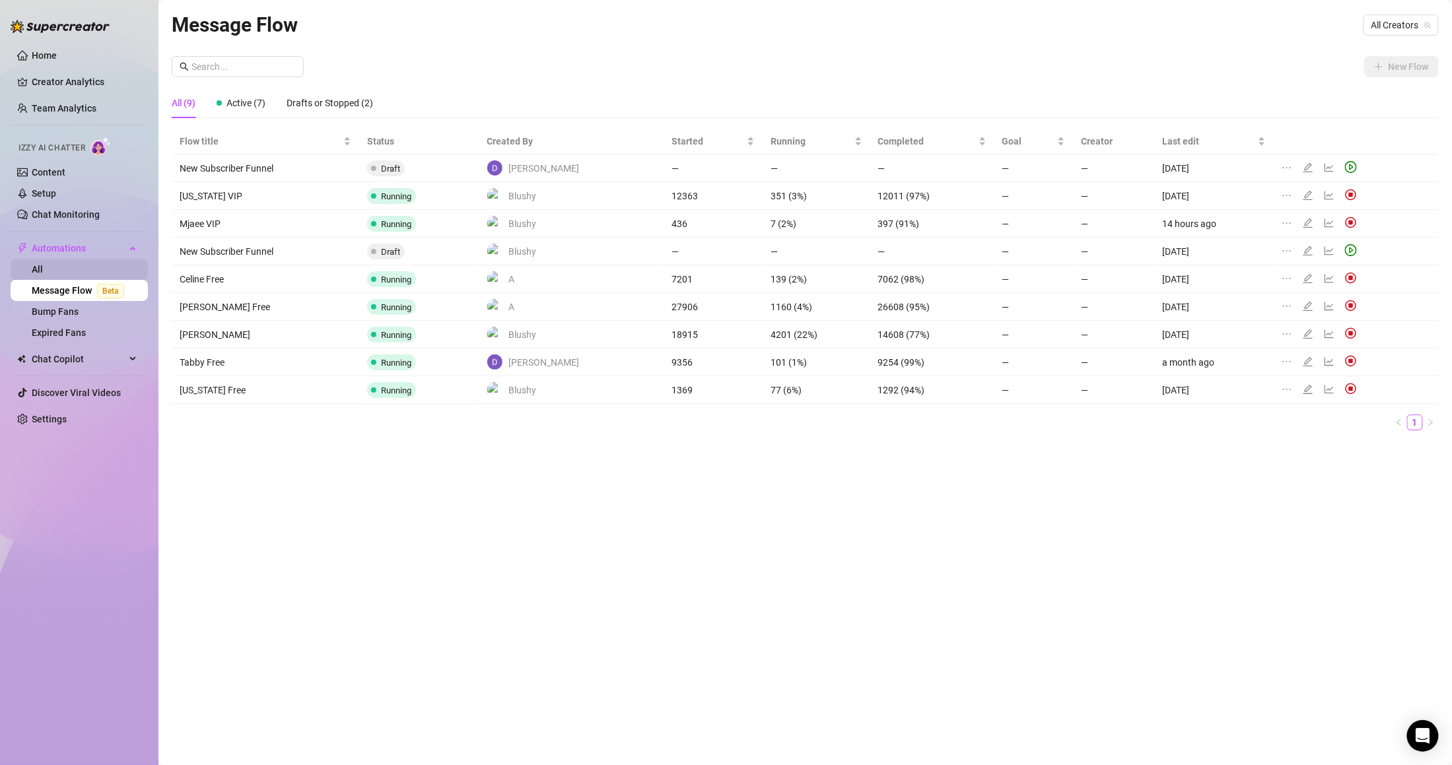
click at [43, 275] on link "All" at bounding box center [37, 269] width 11 height 11
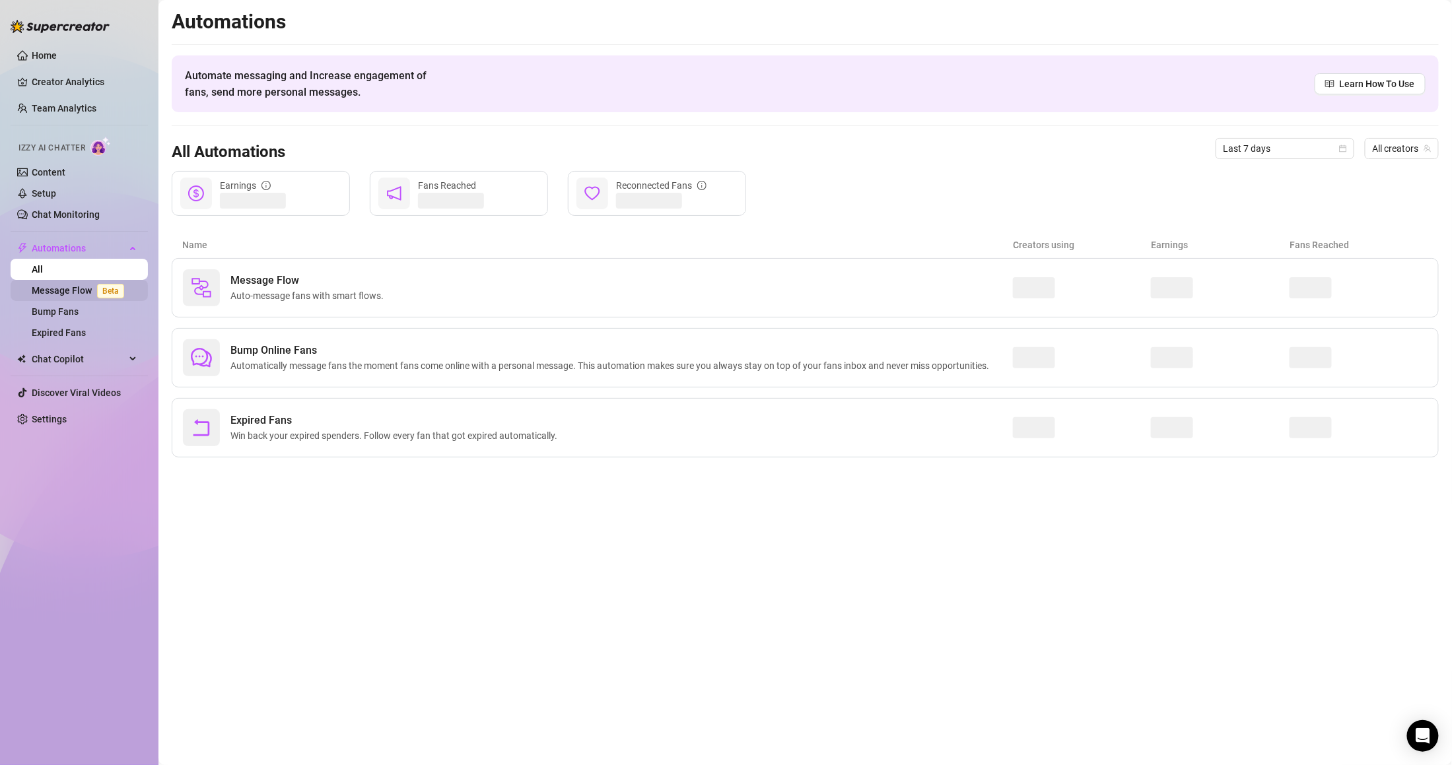
click at [116, 296] on link "Message Flow Beta" at bounding box center [81, 290] width 98 height 11
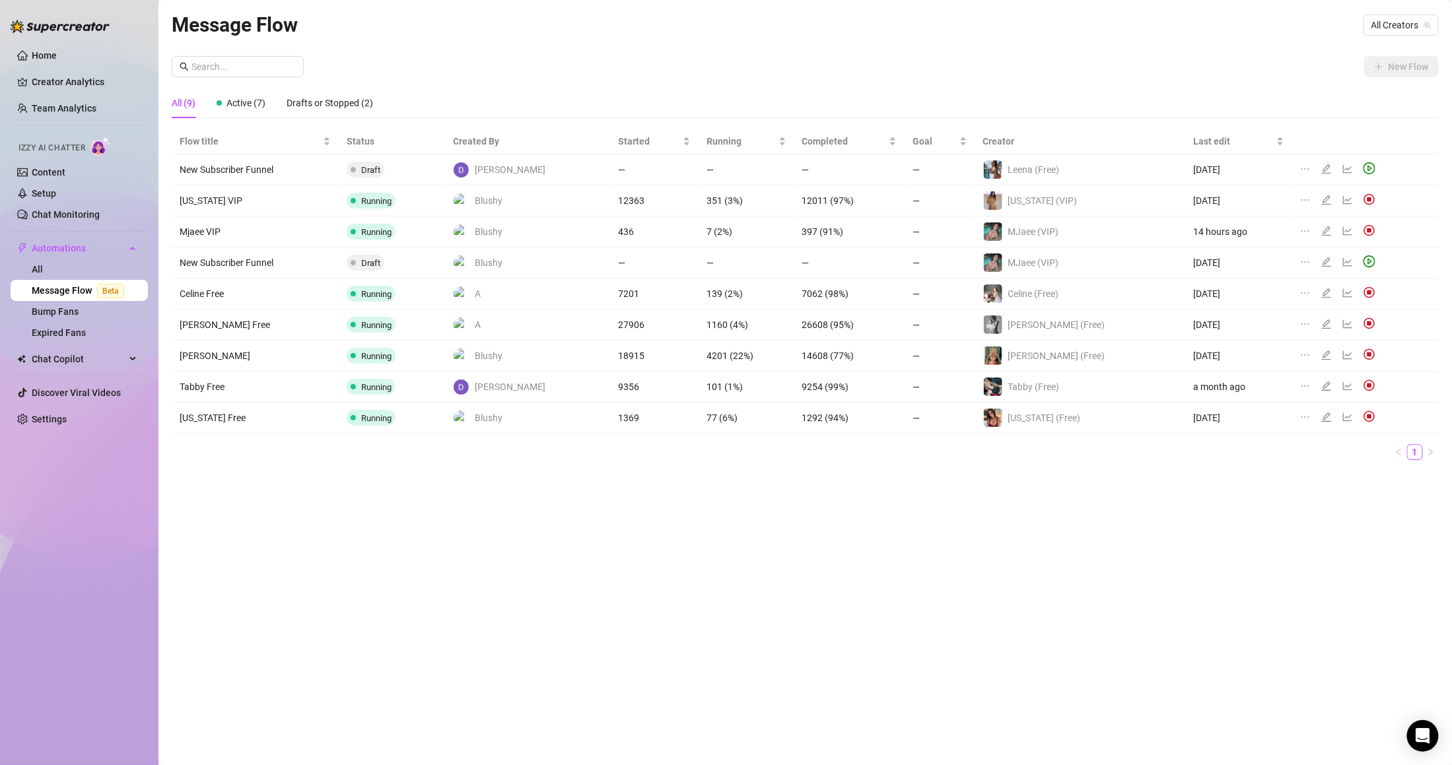
click at [1322, 418] on icon "edit" at bounding box center [1327, 417] width 11 height 11
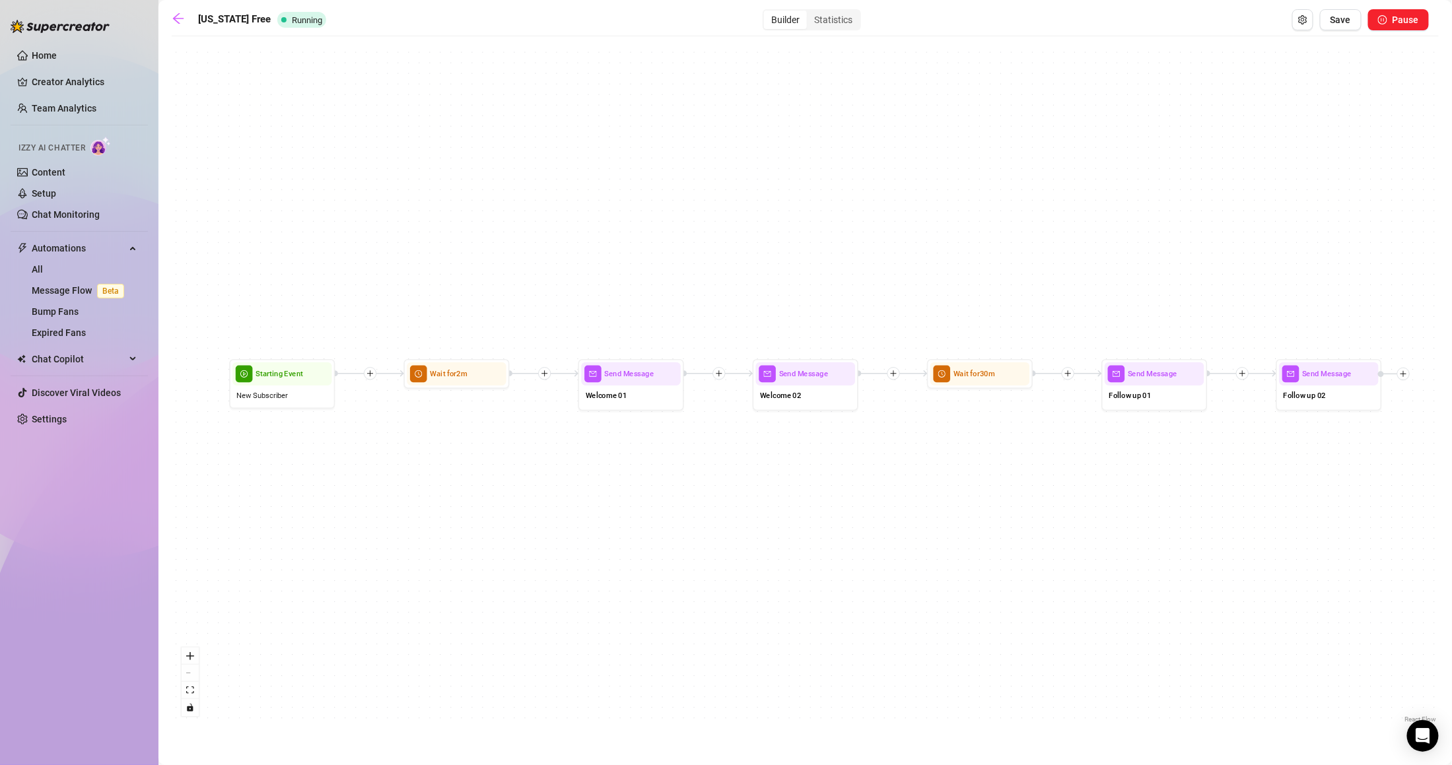
click at [691, 398] on div "Send Message Follow up 02 Send Message Follow up 01 Wait for 30m Send Message W…" at bounding box center [805, 385] width 1267 height 684
click at [654, 406] on div "Welcome 01" at bounding box center [632, 397] width 100 height 22
type textarea "I'm so glad you're here! Thank you, thank you, thank you 😘"
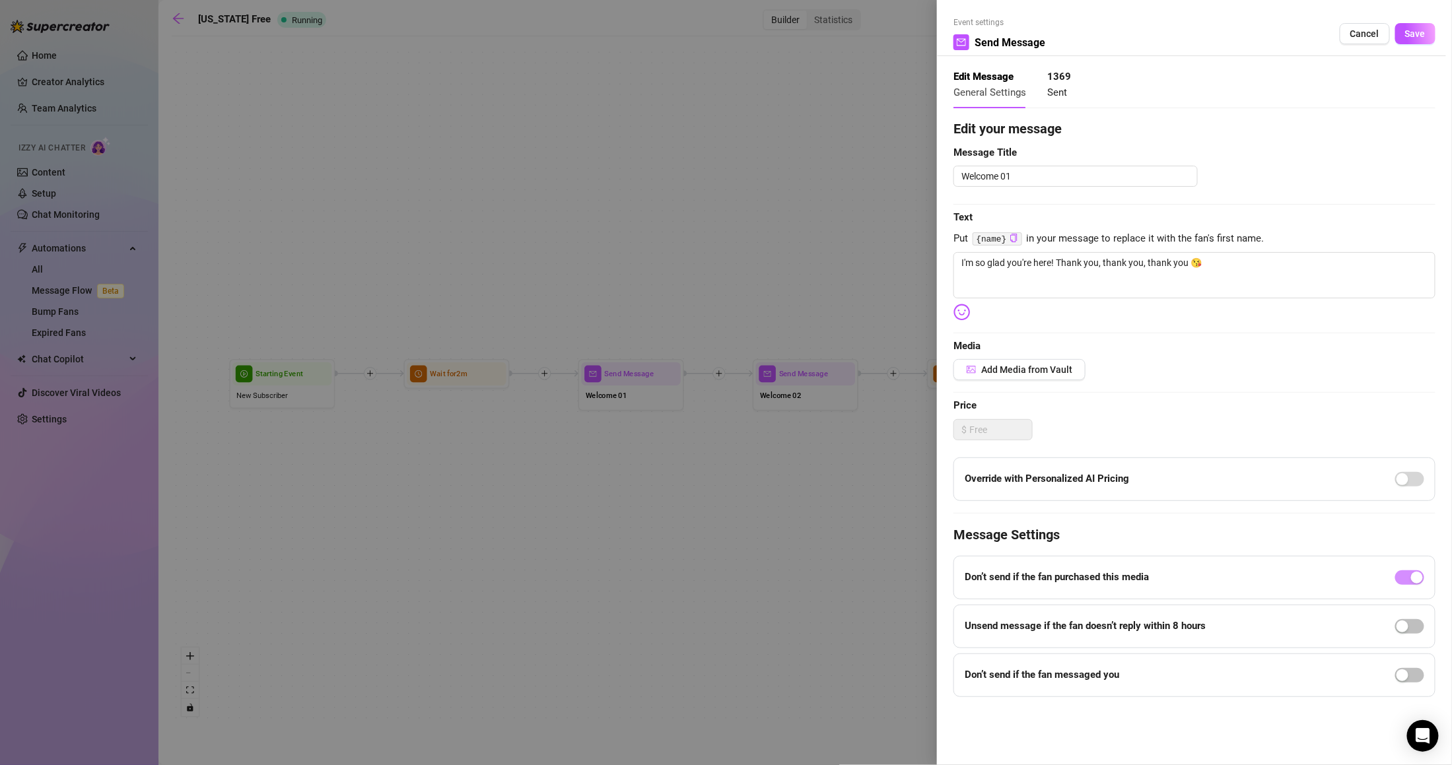
click at [798, 188] on div at bounding box center [726, 382] width 1452 height 765
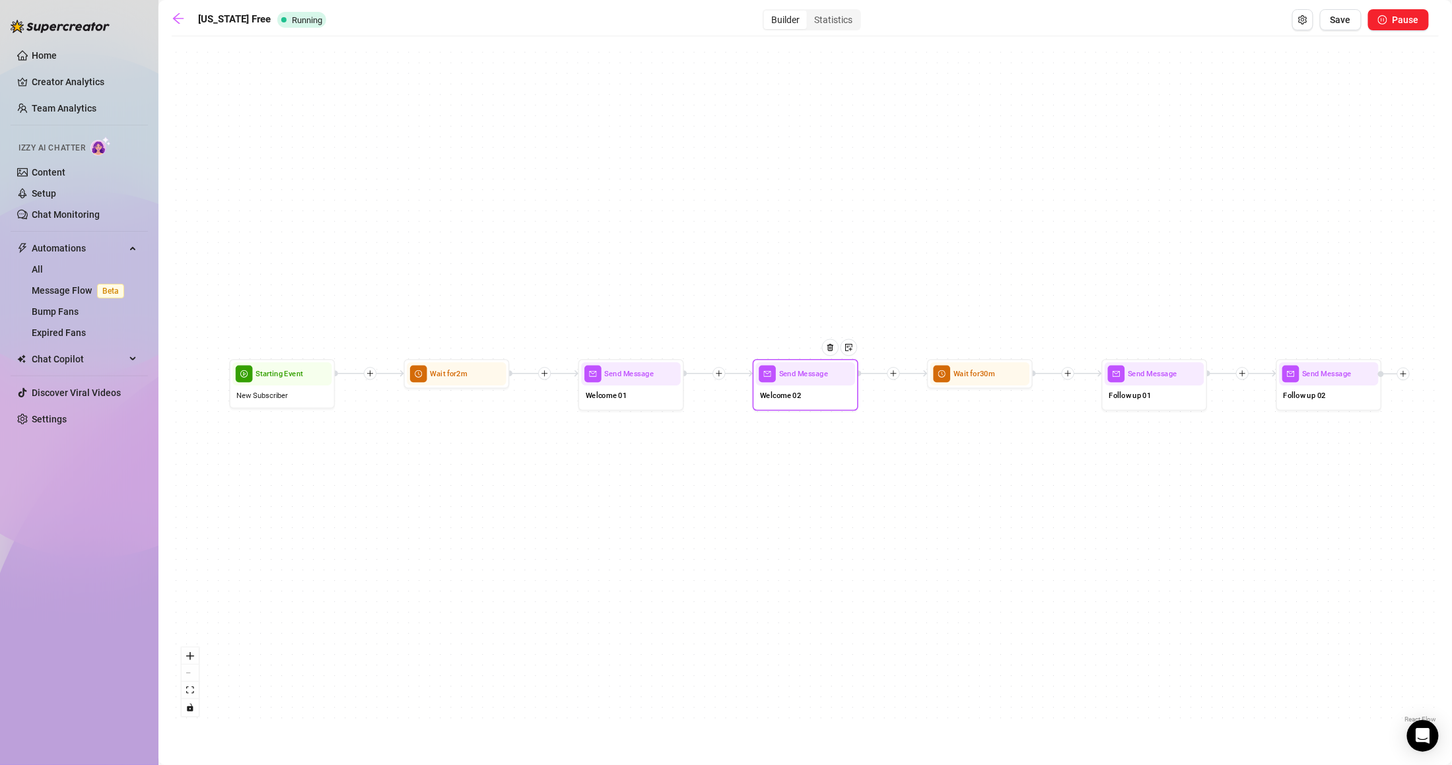
click at [796, 397] on span "Welcome 02" at bounding box center [780, 396] width 41 height 12
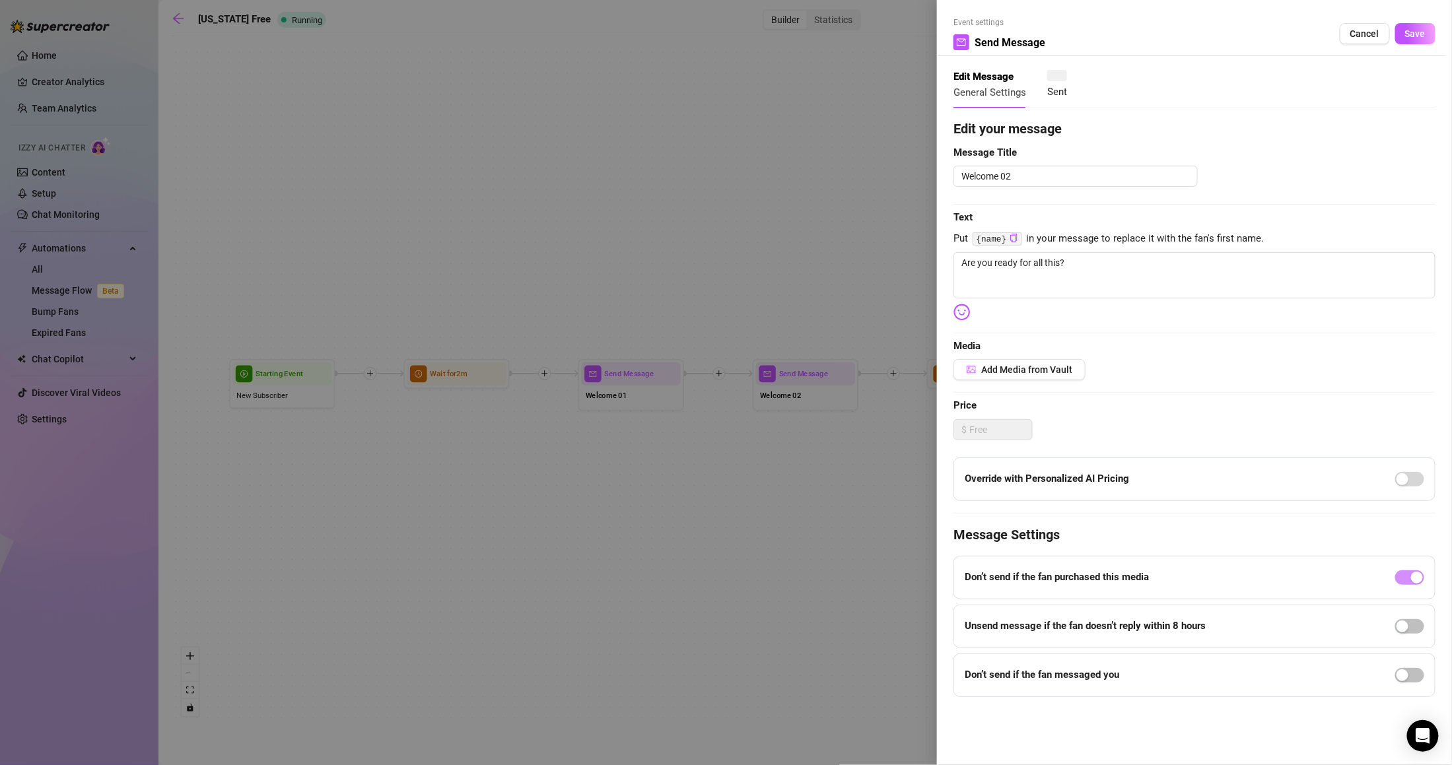
type textarea "Are you ready for all this?"
click at [763, 486] on div at bounding box center [726, 382] width 1452 height 765
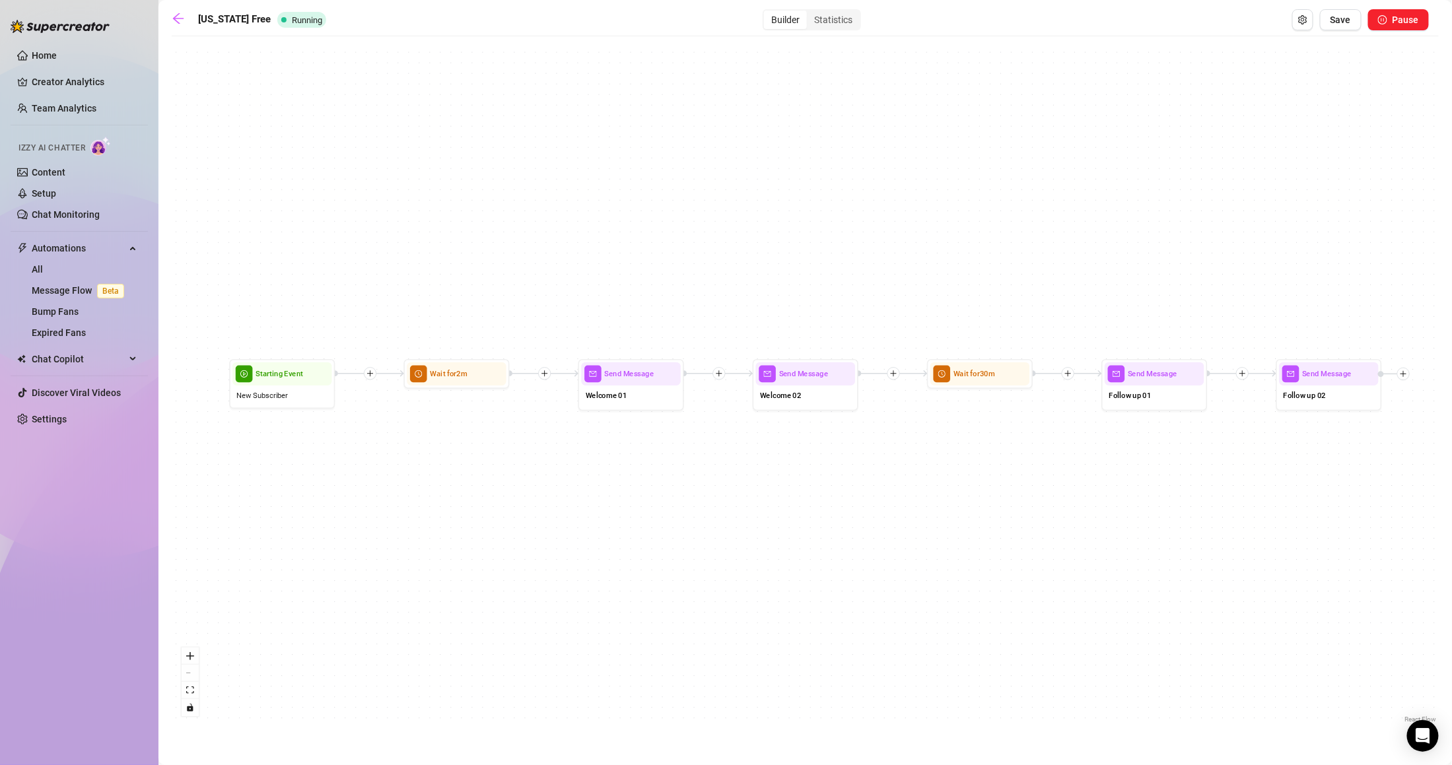
click at [1173, 410] on div "Send Message Follow up 02 Send Message Follow up 01 Wait for 30m Send Message W…" at bounding box center [805, 385] width 1267 height 684
click at [1168, 394] on div "Follow up 01" at bounding box center [1155, 397] width 100 height 22
type textarea "Well that's disappointing😪"
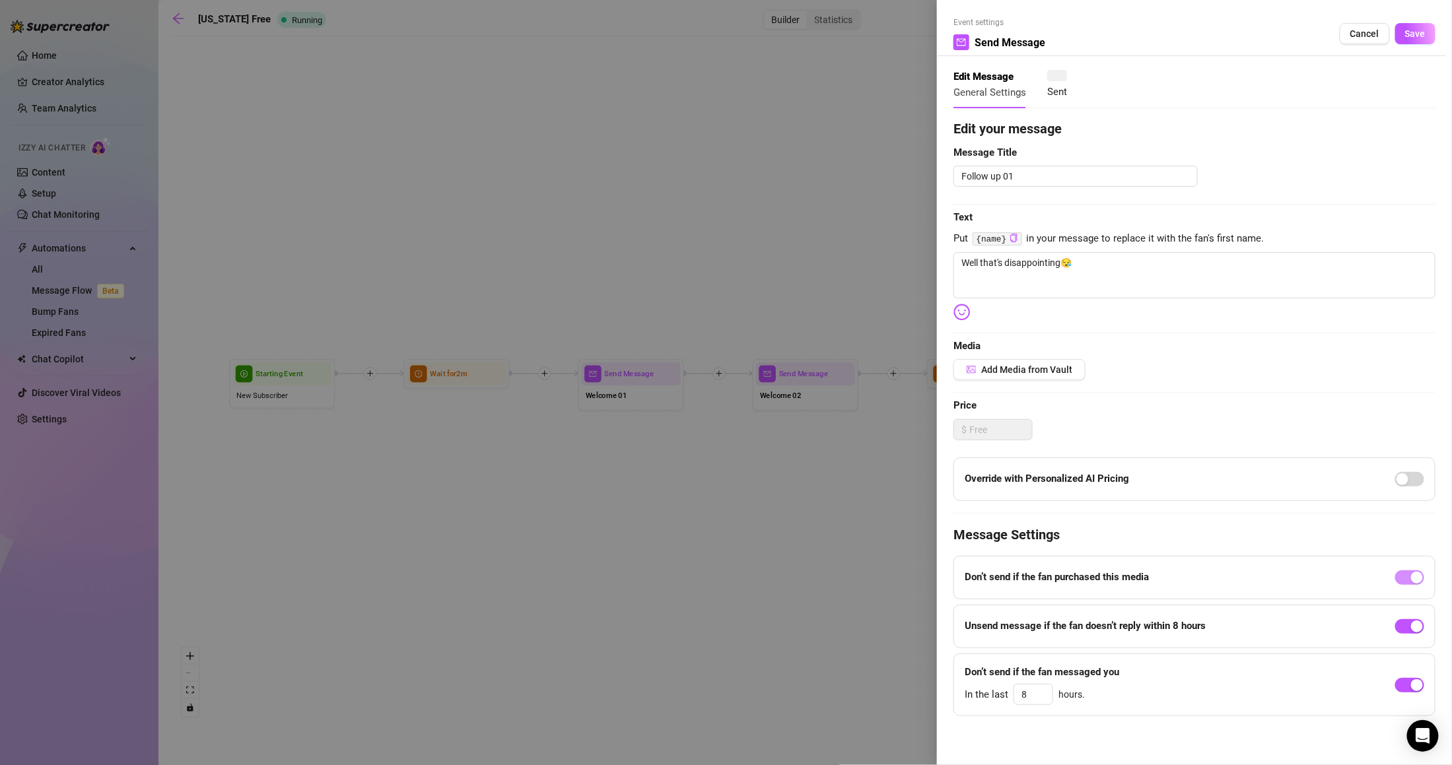
click at [715, 484] on div at bounding box center [726, 382] width 1452 height 765
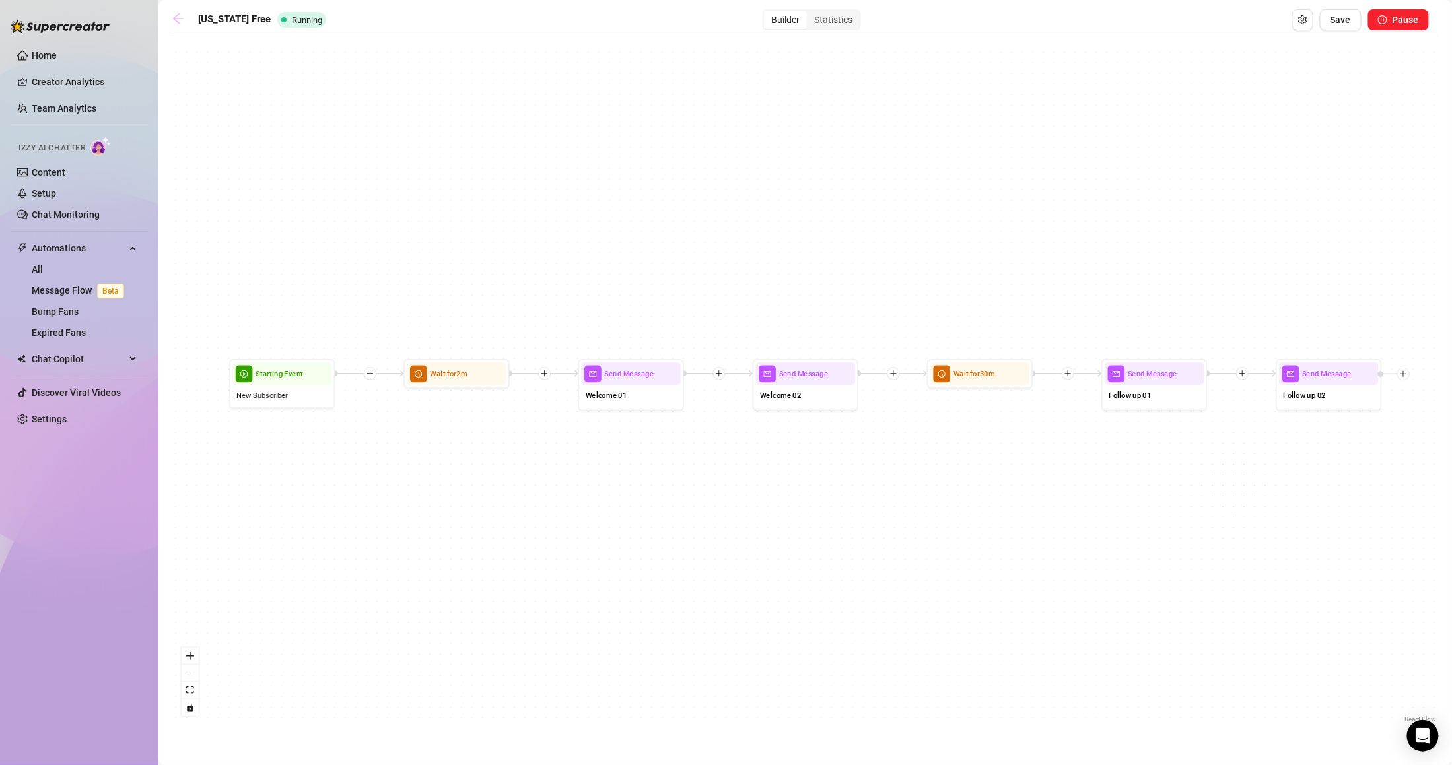
click at [181, 22] on icon "arrow-left" at bounding box center [178, 18] width 13 height 13
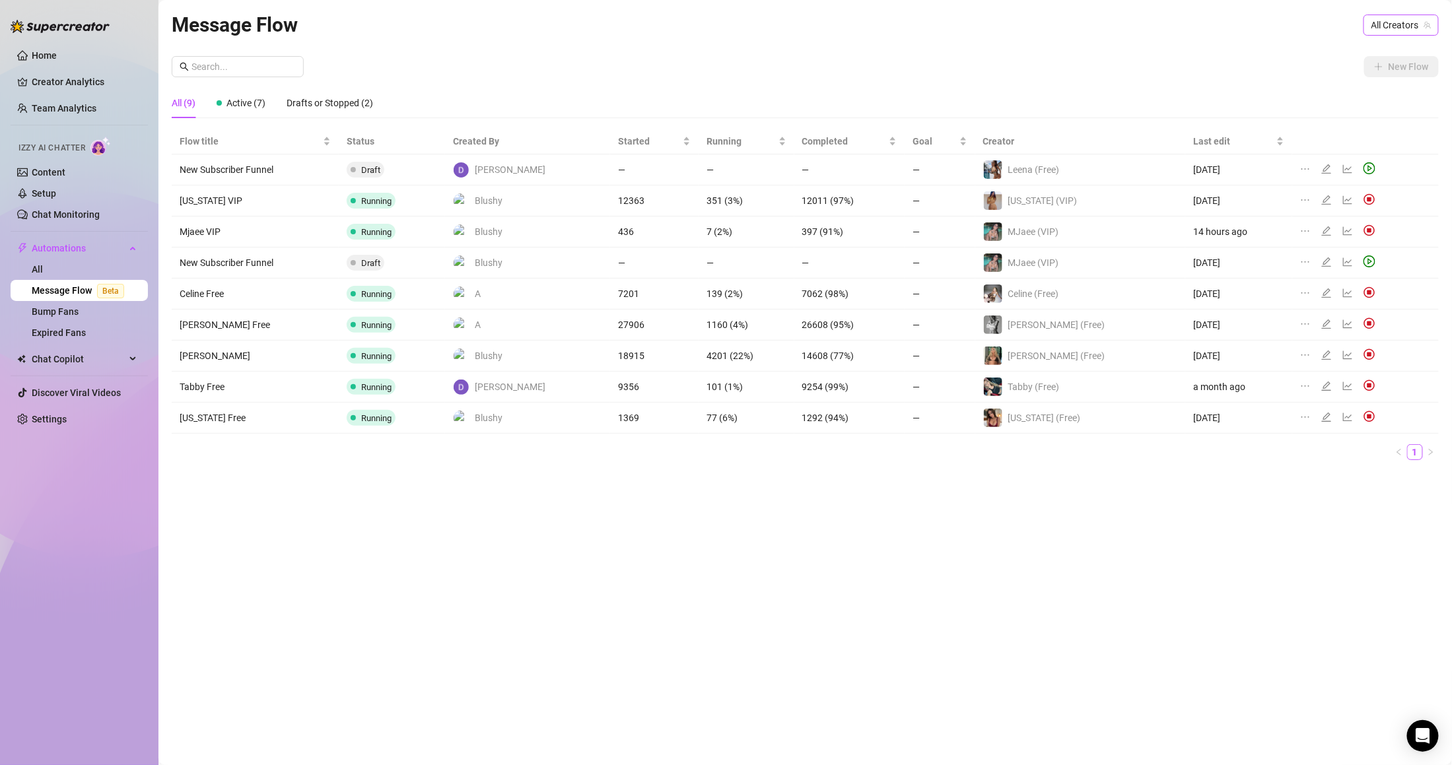
click at [1429, 18] on span "All Creators" at bounding box center [1401, 25] width 59 height 20
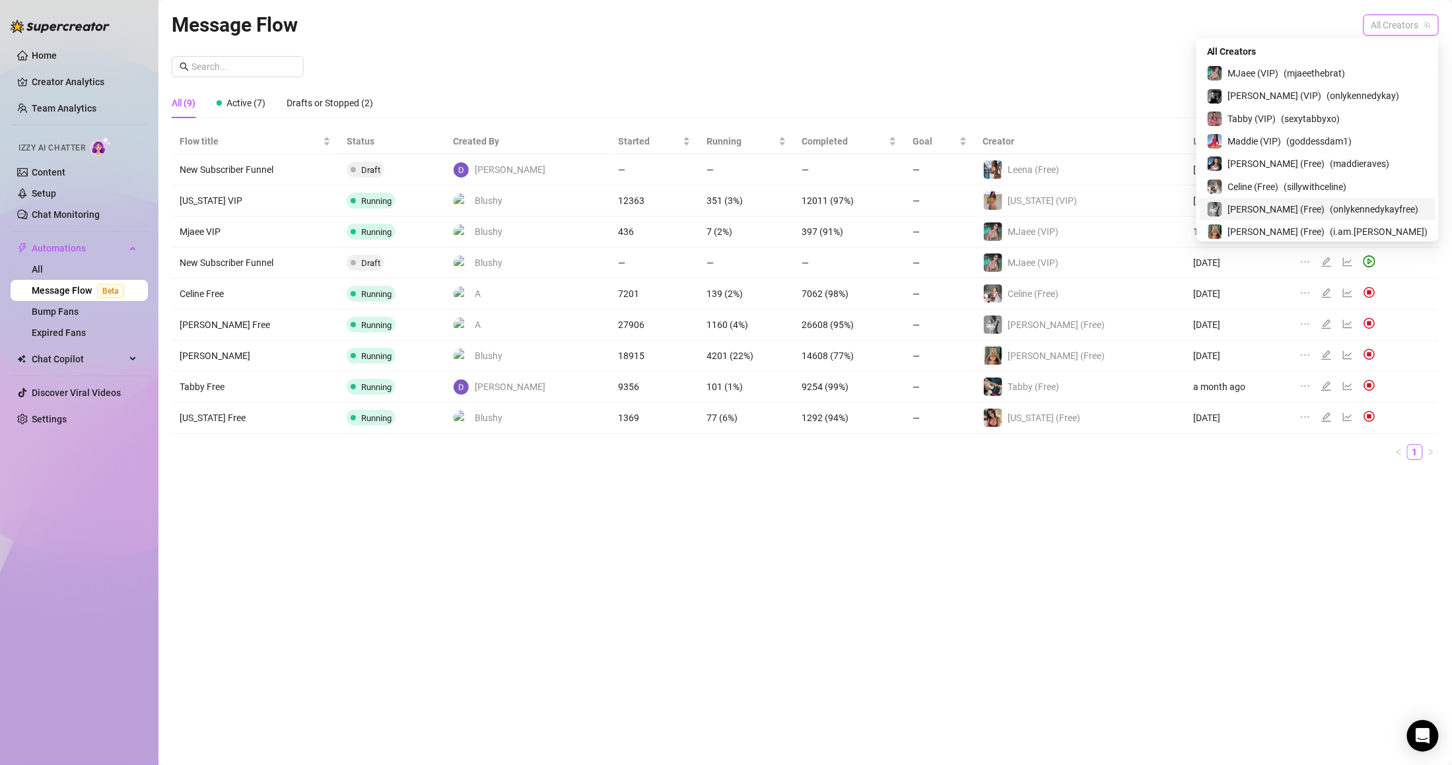
scroll to position [132, 0]
